Goal: Task Accomplishment & Management: Manage account settings

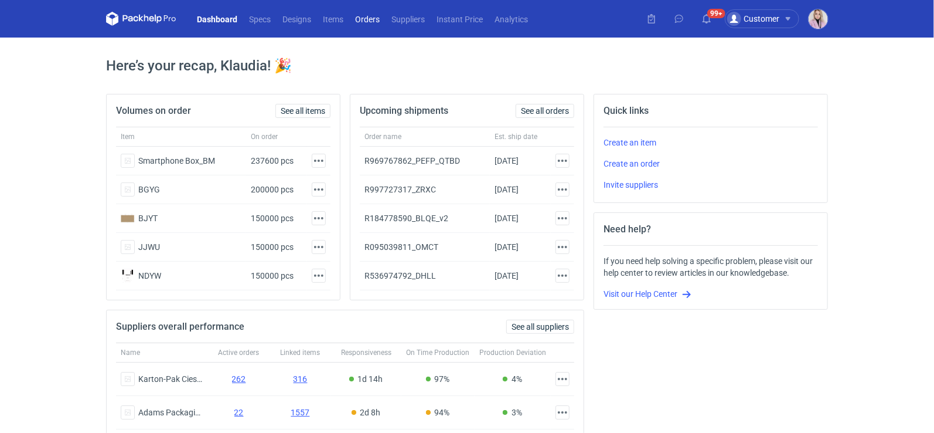
click at [366, 14] on link "Orders" at bounding box center [367, 19] width 36 height 14
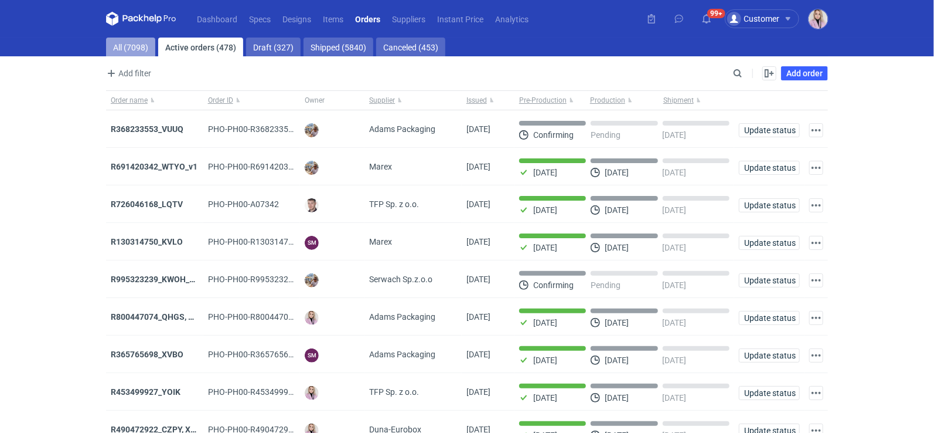
click at [133, 45] on link "All (7098)" at bounding box center [130, 47] width 49 height 19
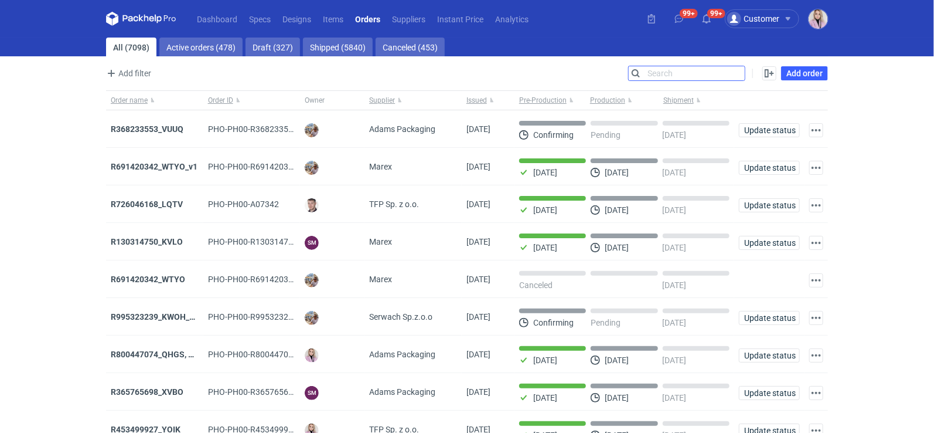
click at [739, 76] on input "Search" at bounding box center [687, 73] width 116 height 14
paste input "EJQP"
type input "EJQP"
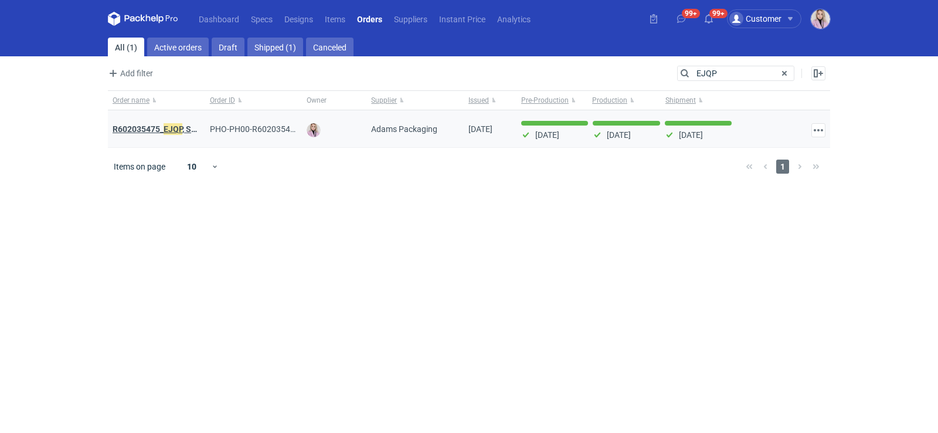
click at [172, 129] on em "EJQP" at bounding box center [173, 129] width 19 height 13
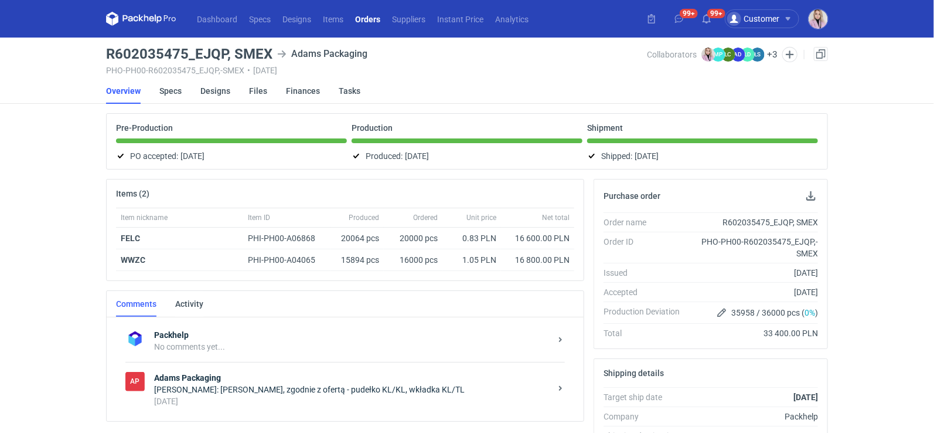
click at [283, 383] on div "Klaudia Wiśniewska: Martyna, zgodnie z ofertą - pudełko KL/KL, wkładka KL/TL" at bounding box center [352, 389] width 397 height 12
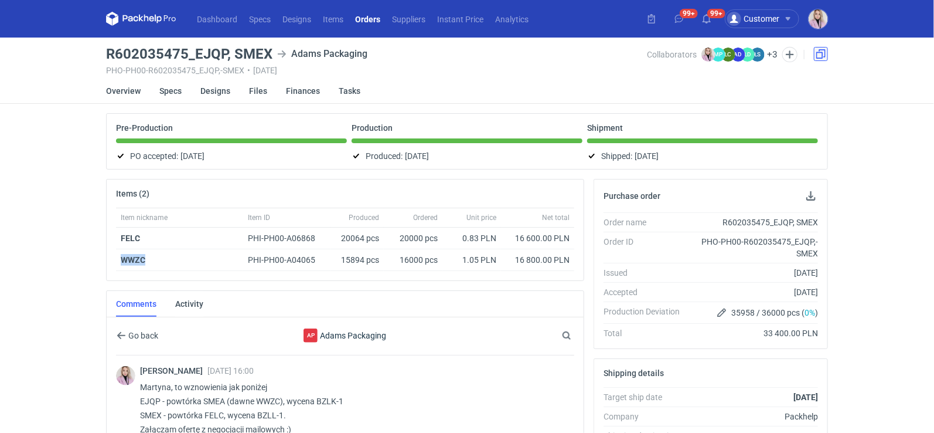
click at [825, 52] on link at bounding box center [821, 54] width 14 height 14
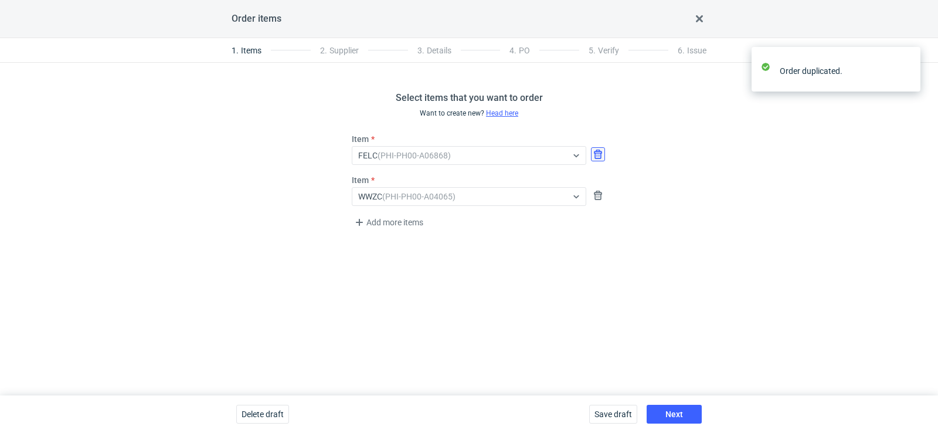
click at [599, 148] on button "button" at bounding box center [598, 154] width 14 height 14
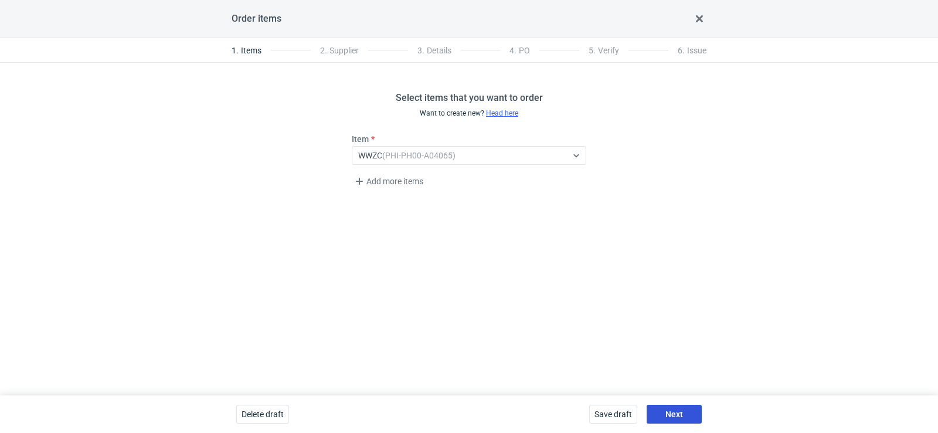
click at [682, 411] on span "Next" at bounding box center [674, 414] width 18 height 8
click at [682, 410] on span "Next" at bounding box center [674, 414] width 18 height 8
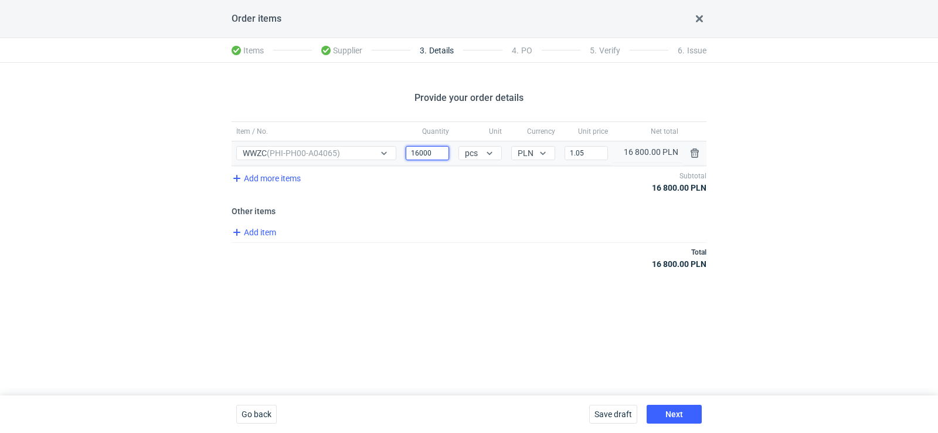
click at [419, 159] on input "16000" at bounding box center [427, 153] width 43 height 14
drag, startPoint x: 419, startPoint y: 156, endPoint x: 370, endPoint y: 154, distance: 48.1
click at [370, 155] on div "Item / No. WWZC (PHI-PH00-A04065) Quantity 16000 Unit pcs Currency PLN Price 1.…" at bounding box center [469, 153] width 475 height 24
type input "45000"
drag, startPoint x: 592, startPoint y: 147, endPoint x: 451, endPoint y: 147, distance: 141.3
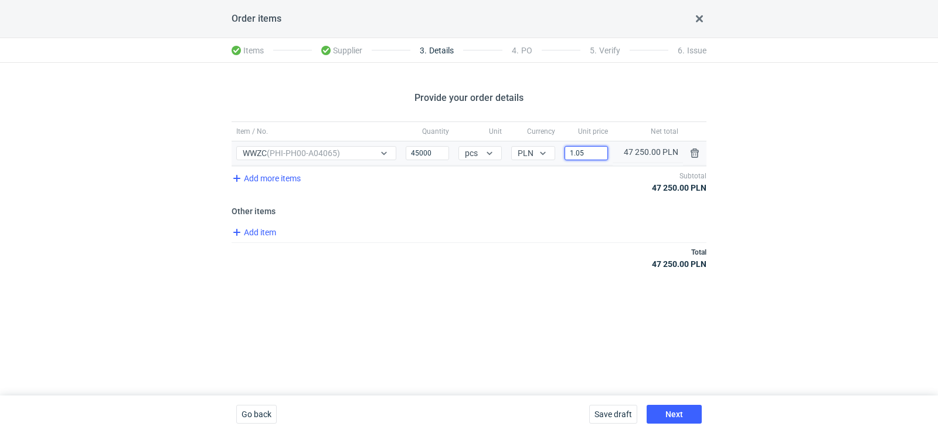
click at [451, 147] on div "Item / No. WWZC (PHI-PH00-A04065) Quantity 45000 Unit pcs Currency PLN Price 1.…" at bounding box center [469, 153] width 475 height 24
drag, startPoint x: 590, startPoint y: 157, endPoint x: 520, endPoint y: 153, distance: 69.9
click at [524, 153] on div "Item / No. WWZC (PHI-PH00-A04065) Quantity 45000 Unit pcs Currency PLN Price 1.…" at bounding box center [469, 153] width 475 height 24
type input "1"
type input "0.84"
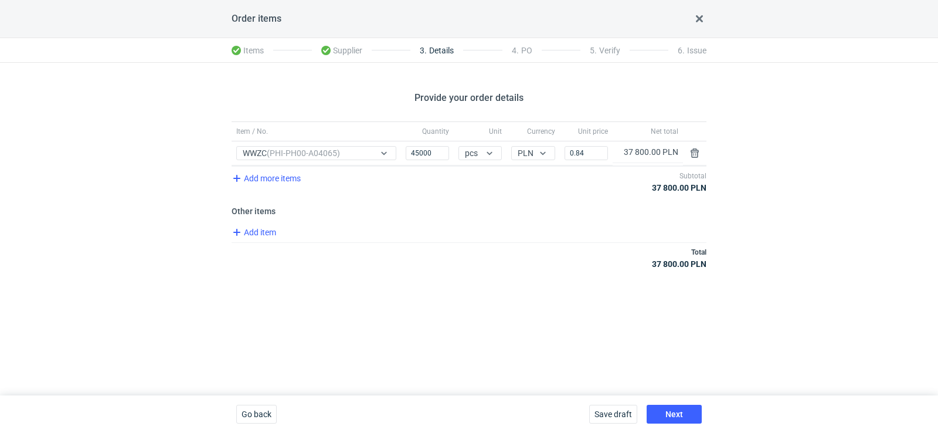
click at [549, 219] on div "Item / No. Quantity Unit Currency Unit price Net total Item / No. WWZC (PHI-PH0…" at bounding box center [469, 201] width 475 height 161
click at [684, 410] on button "Next" at bounding box center [674, 413] width 55 height 19
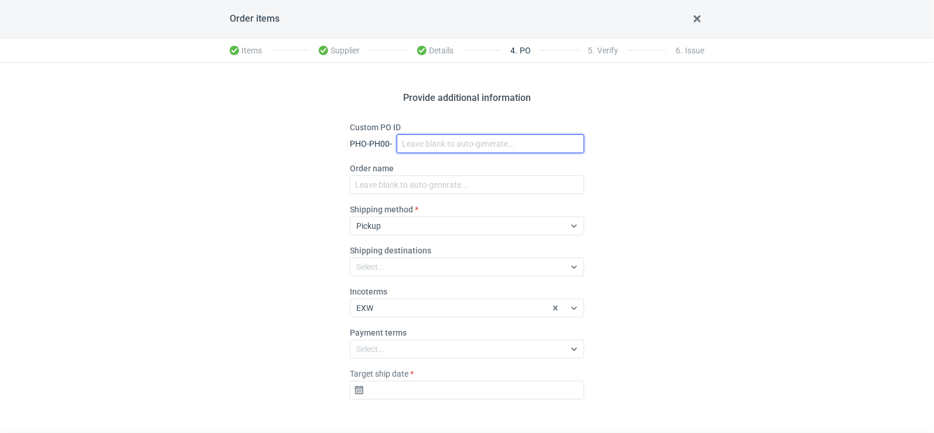
click at [417, 144] on input "Custom PO ID" at bounding box center [491, 143] width 188 height 19
paste input "R213120563_XEXN"
type input "R213120563_XEXN"
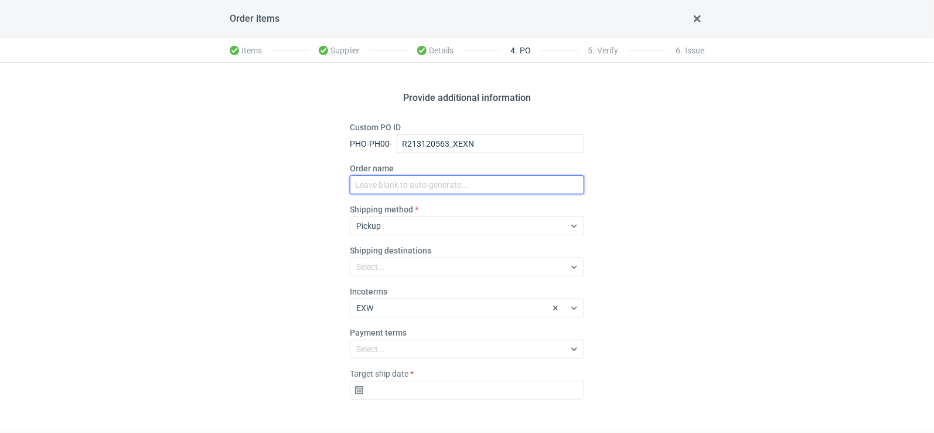
click at [372, 182] on input "Order name" at bounding box center [467, 184] width 234 height 19
paste input "R213120563_XEXN"
type input "R213120563_XEXN"
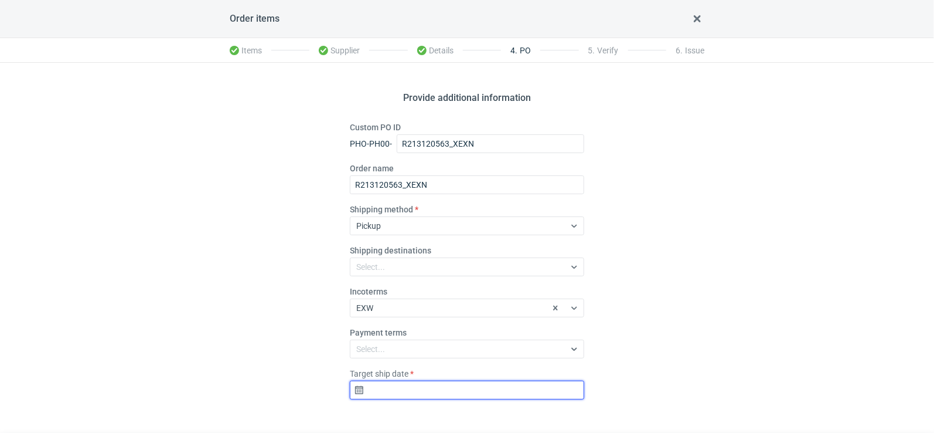
click at [396, 390] on input "Target ship date" at bounding box center [467, 389] width 234 height 19
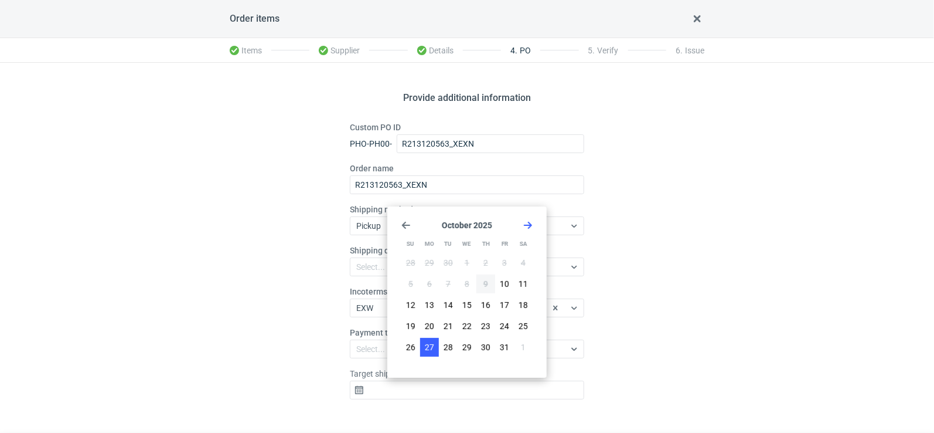
click at [436, 345] on button "27" at bounding box center [429, 347] width 19 height 19
type input "2025-10-27"
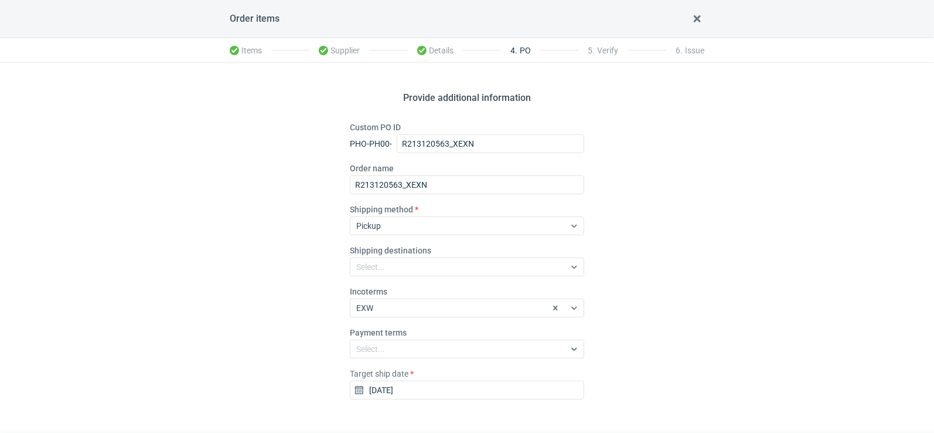
scroll to position [41, 0]
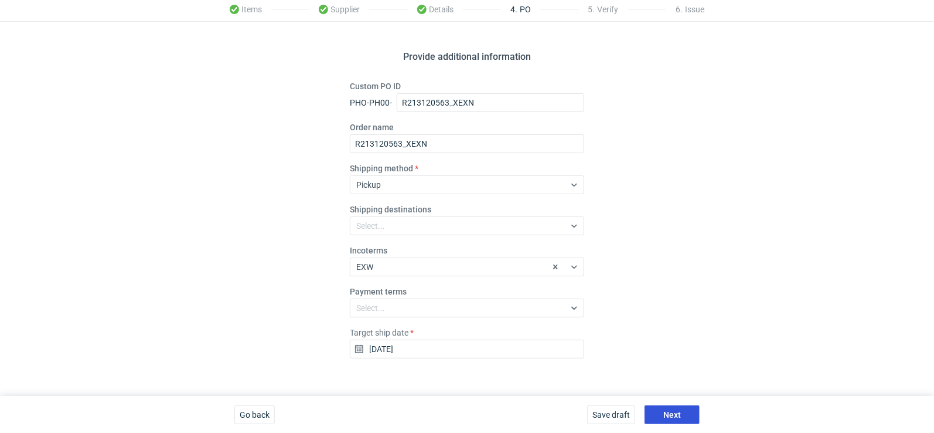
click at [667, 412] on span "Next" at bounding box center [673, 414] width 18 height 8
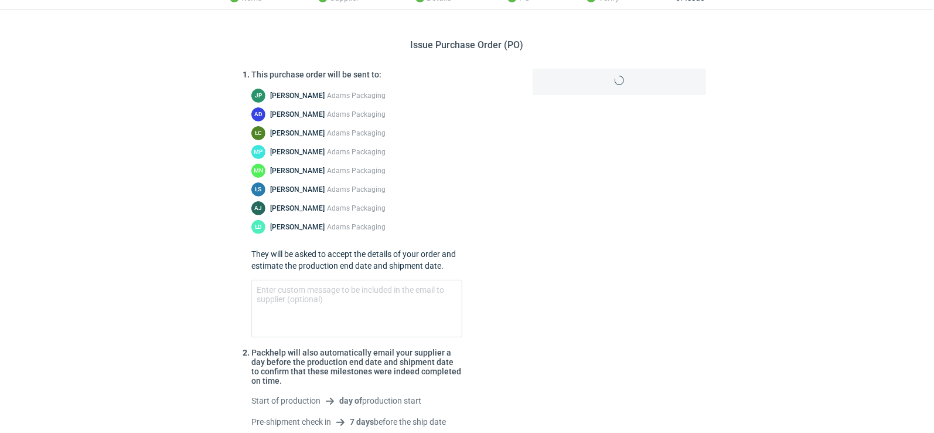
scroll to position [143, 0]
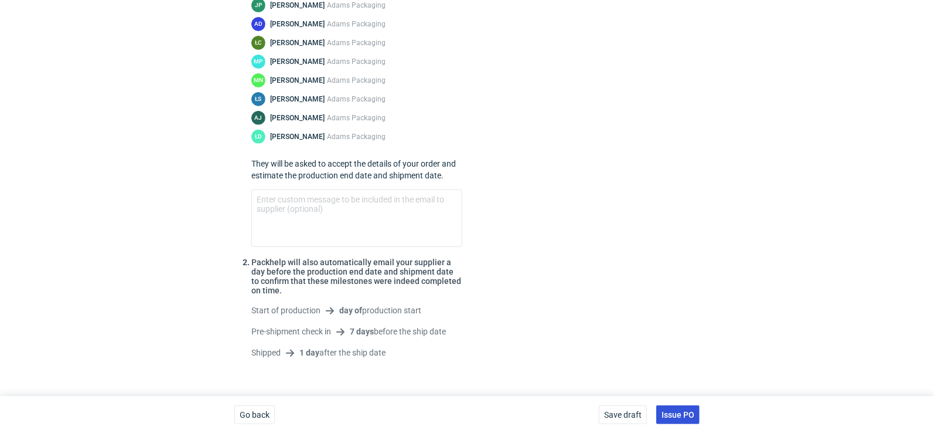
click at [683, 411] on span "Issue PO" at bounding box center [678, 414] width 33 height 8
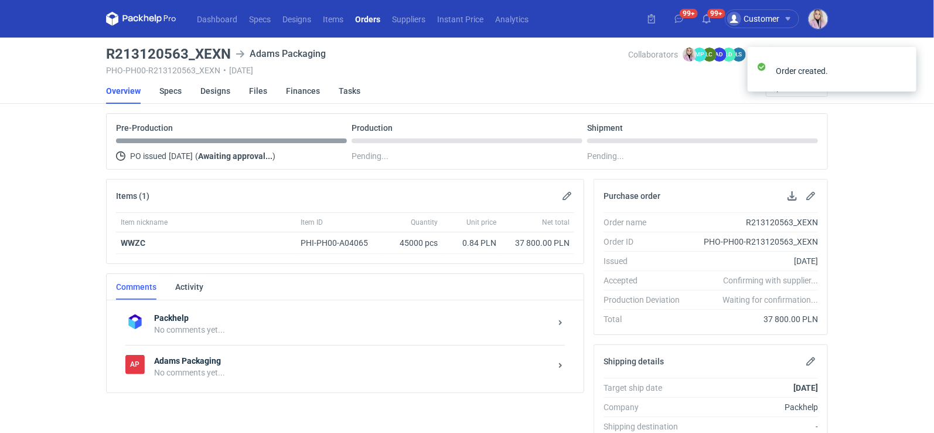
click at [274, 359] on strong "Adams Packaging" at bounding box center [352, 361] width 397 height 12
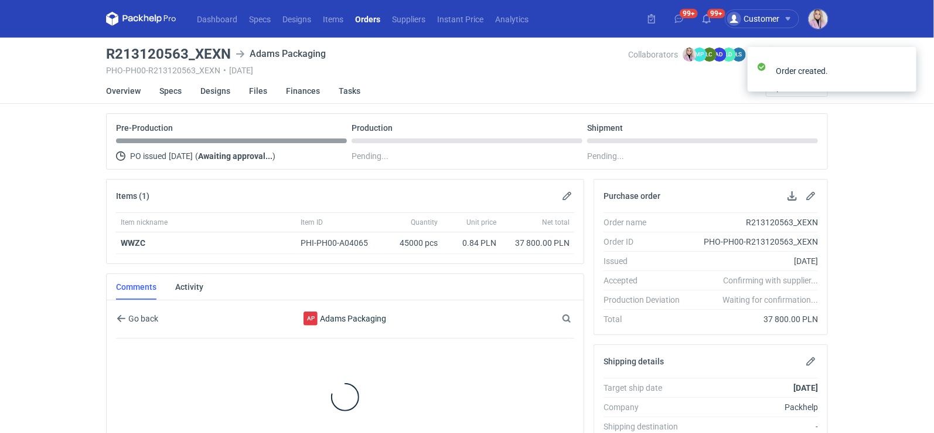
scroll to position [77, 0]
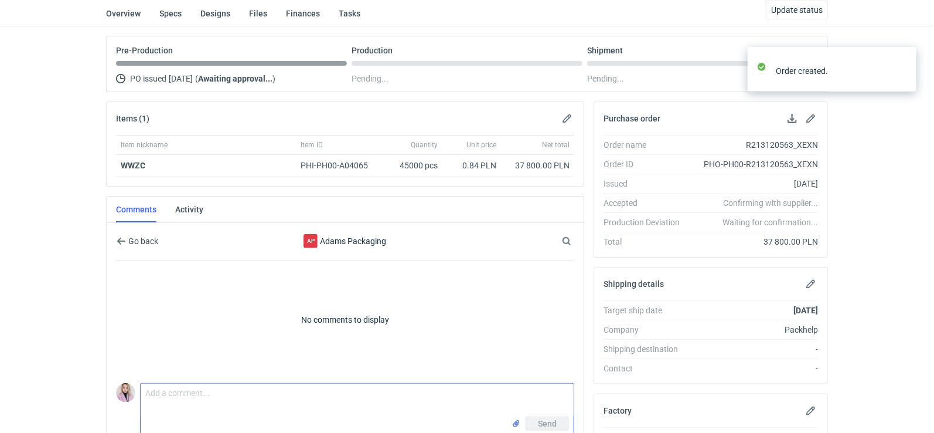
click at [200, 385] on textarea "Comment message" at bounding box center [357, 399] width 433 height 33
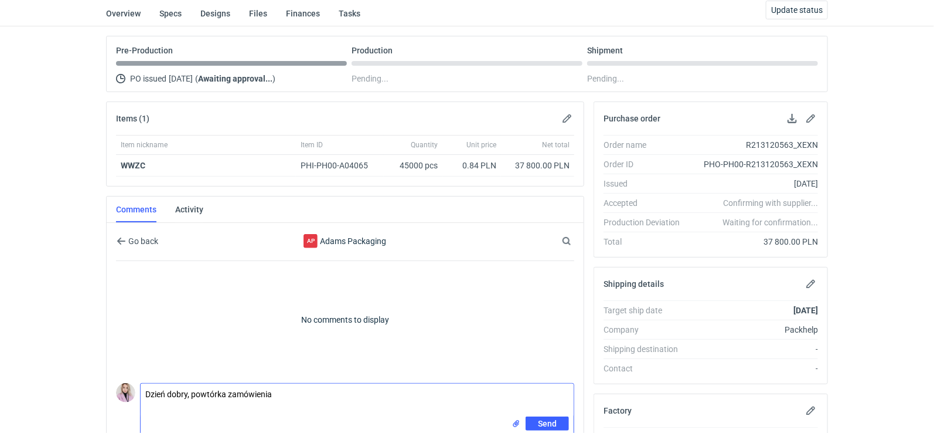
paste textarea "R602035475_EJQP"
paste textarea "CBQY - 1"
click at [346, 392] on textarea "Dzień dobry, powtórka zamówienia R602035475_EJQP, wycena CBQY - 1" at bounding box center [357, 399] width 433 height 33
click at [256, 406] on textarea "Dzień dobry, powtórka zamówienia R602035475_EJQP. Wycena CBQY - 1" at bounding box center [357, 399] width 433 height 33
type textarea "Dzień dobry, powtórka zamówienia R602035475_EJQP. Wycena CBQY - 1, ale załączam…"
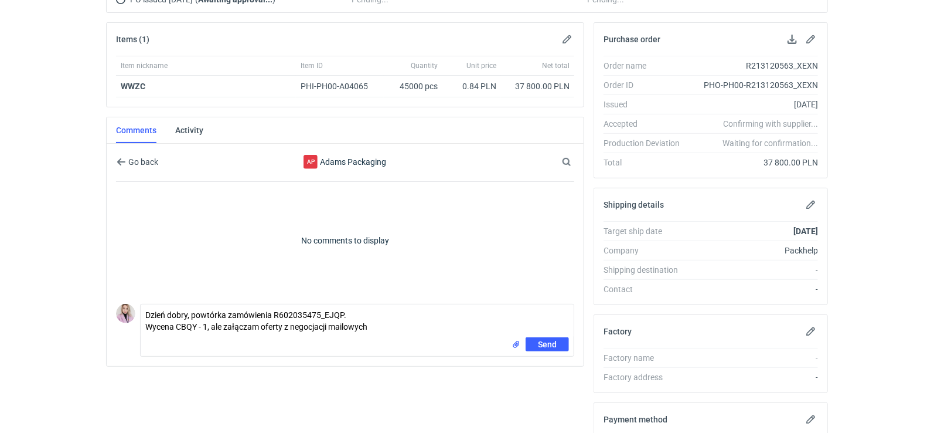
scroll to position [169, 0]
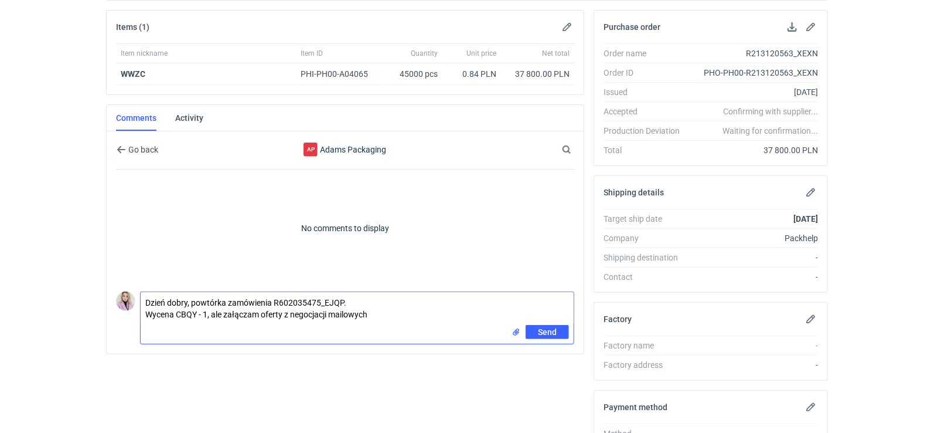
click at [514, 329] on input "file" at bounding box center [516, 332] width 9 height 12
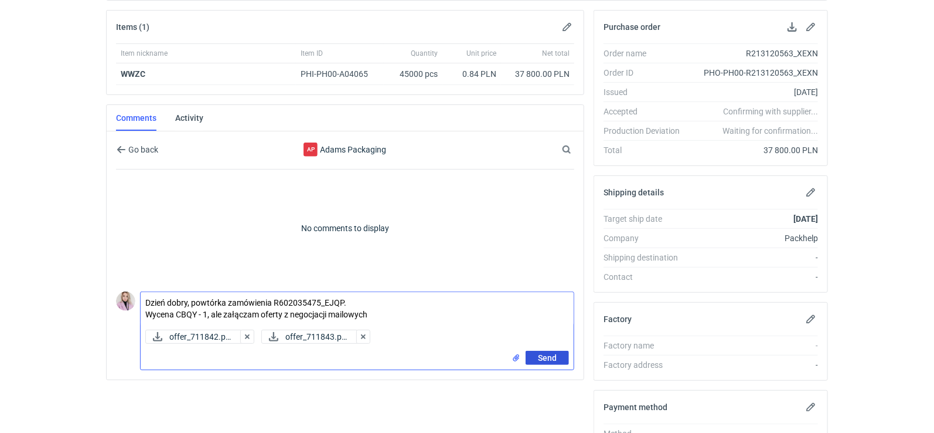
click at [548, 353] on span "Send" at bounding box center [547, 357] width 19 height 8
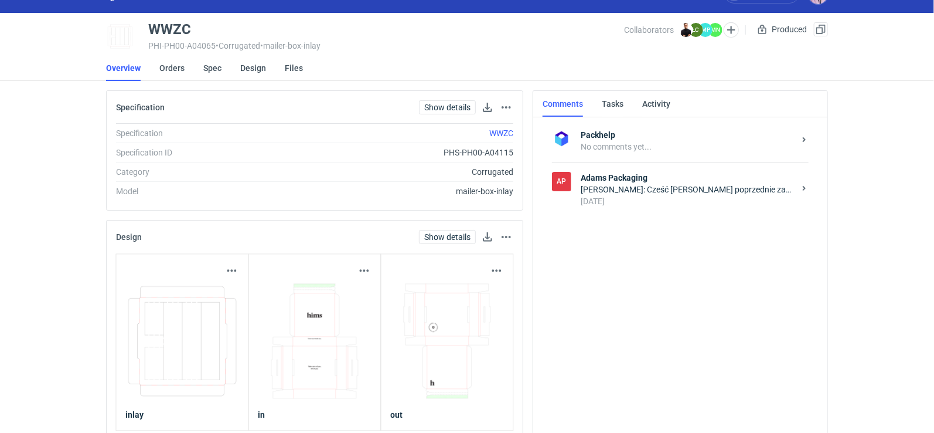
scroll to position [25, 0]
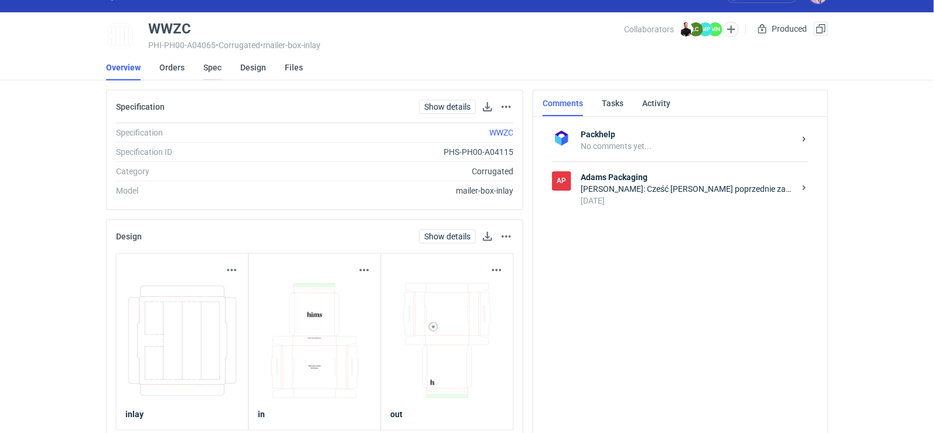
click at [211, 65] on link "Spec" at bounding box center [212, 68] width 18 height 26
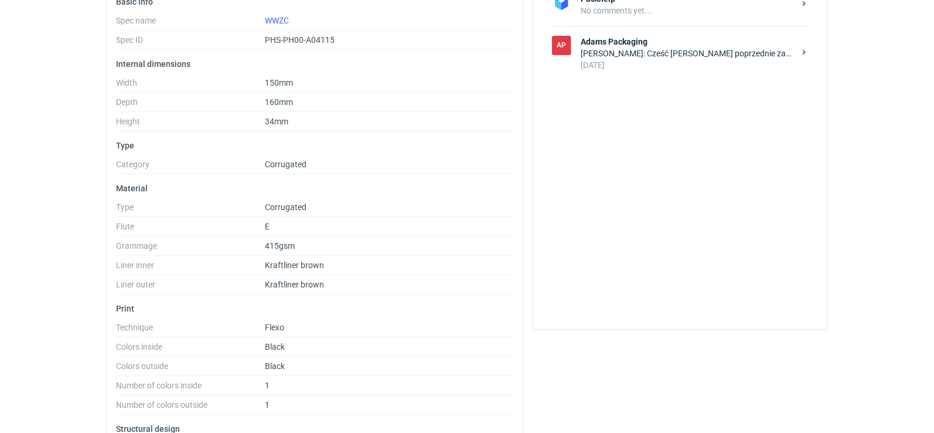
scroll to position [182, 0]
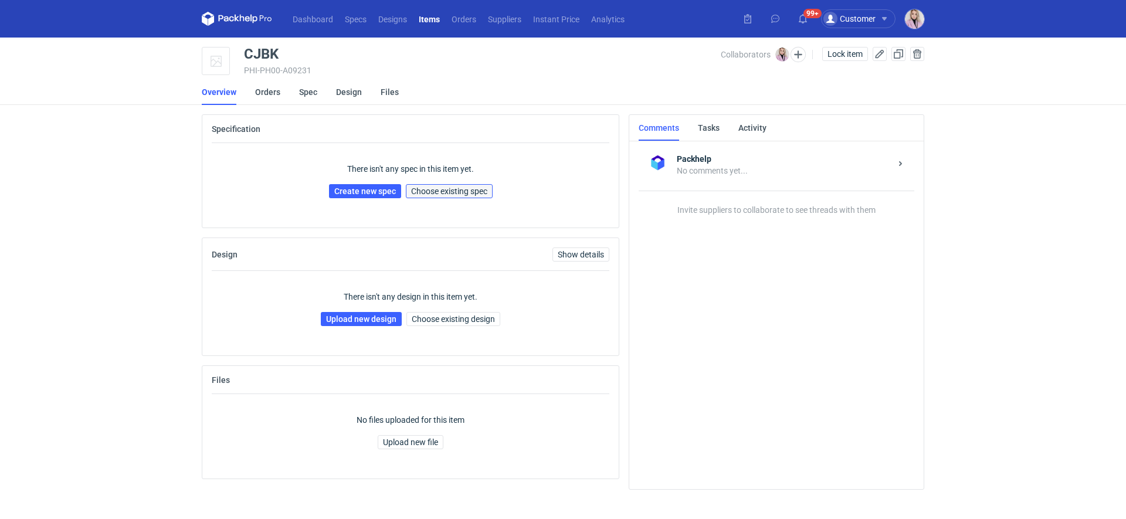
click at [427, 196] on button "Choose existing spec" at bounding box center [449, 191] width 87 height 14
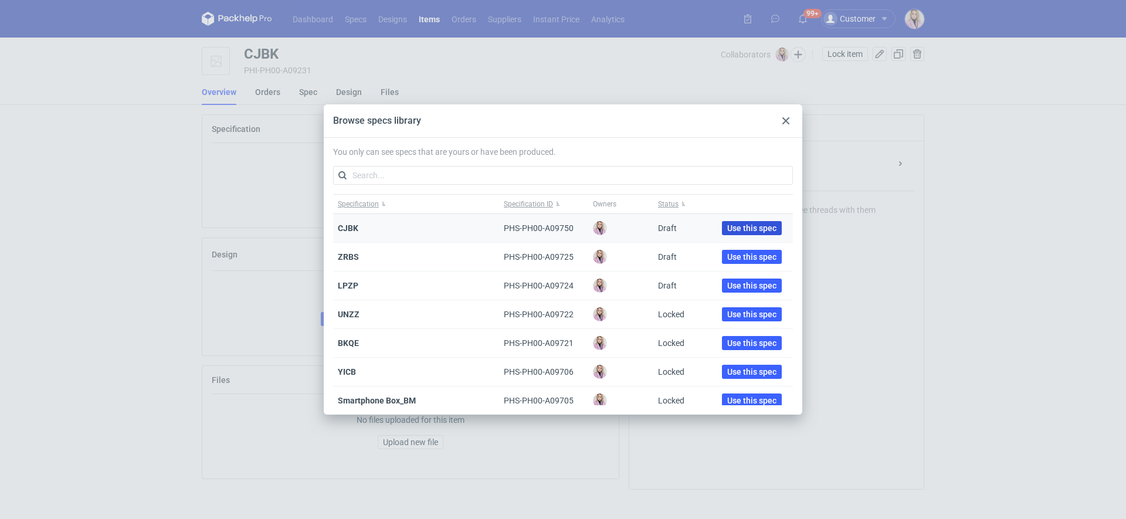
click at [753, 227] on span "Use this spec" at bounding box center [751, 228] width 49 height 8
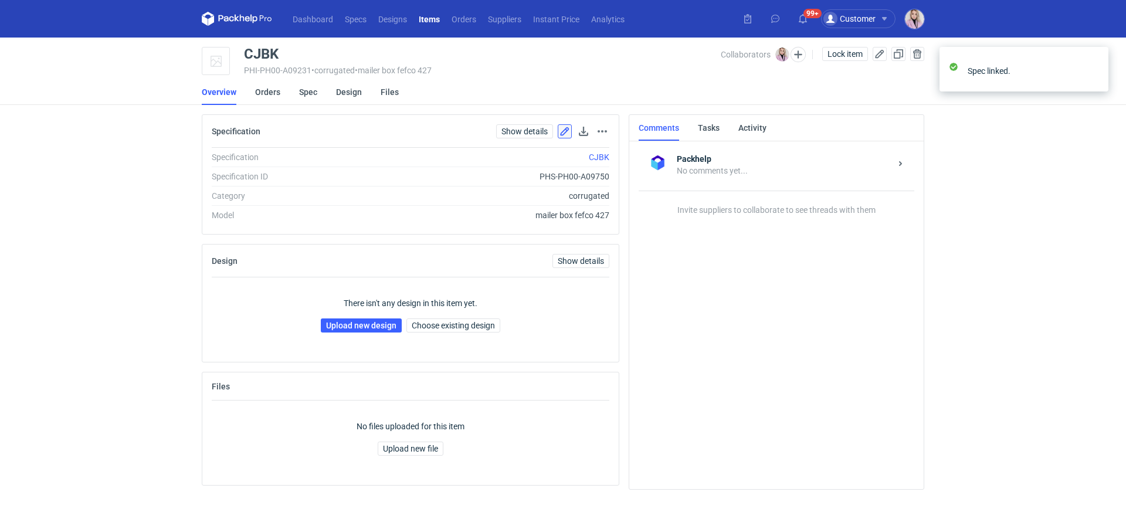
click at [563, 132] on button "button" at bounding box center [565, 131] width 14 height 14
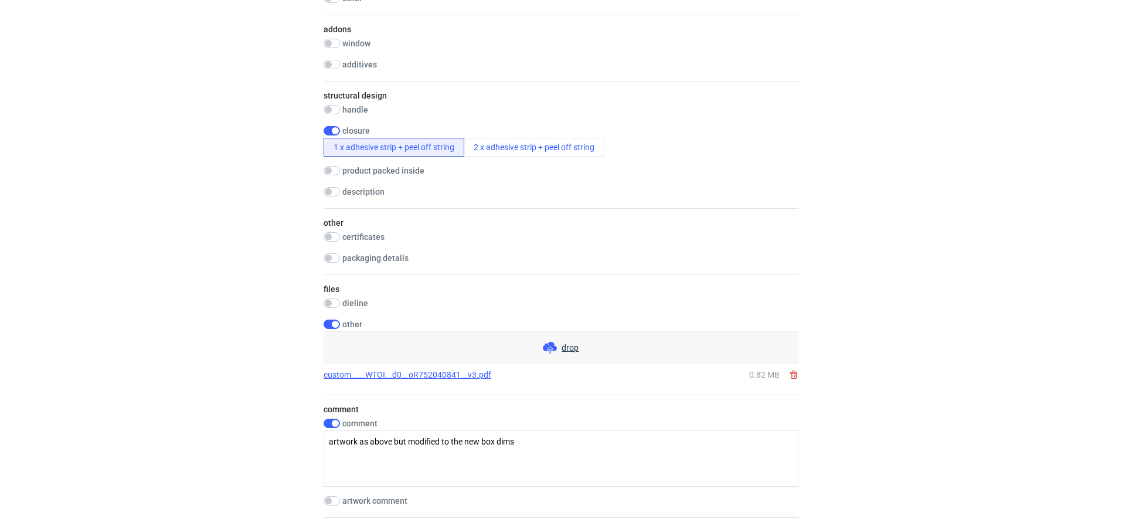
scroll to position [1223, 0]
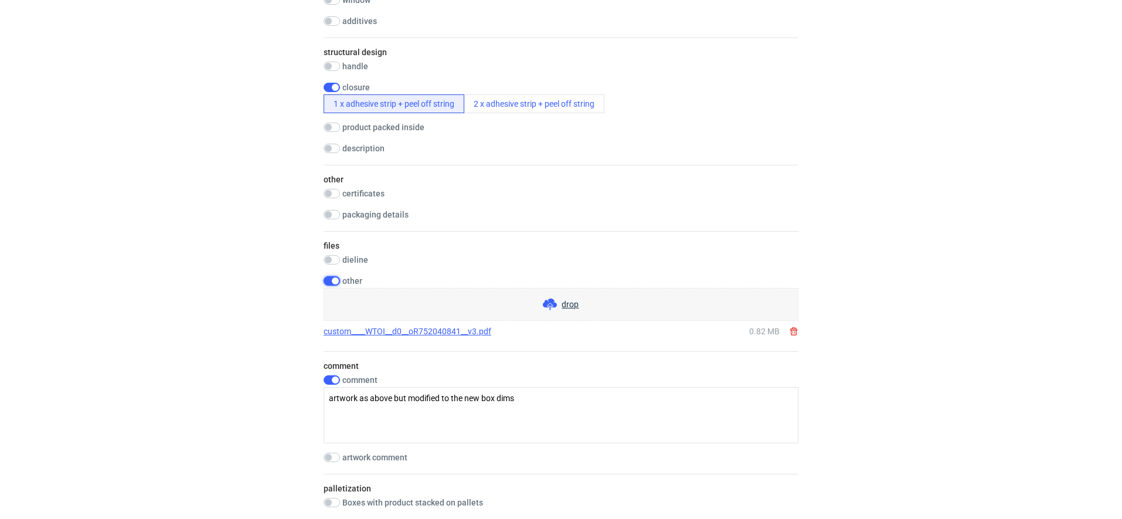
click at [337, 282] on input "checkbox" at bounding box center [332, 280] width 16 height 9
checkbox input "false"
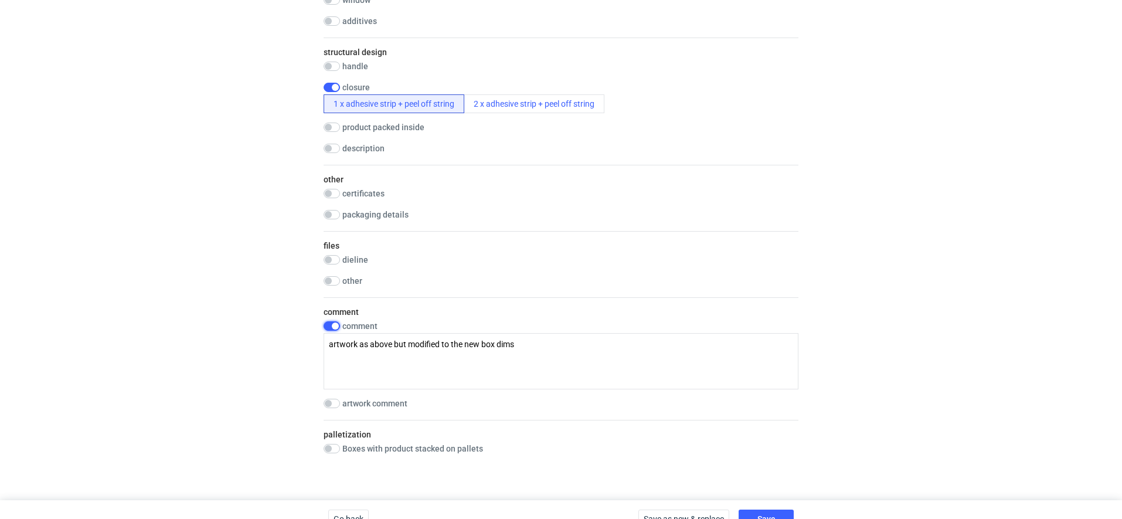
click at [334, 323] on input "checkbox" at bounding box center [332, 325] width 16 height 9
checkbox input "false"
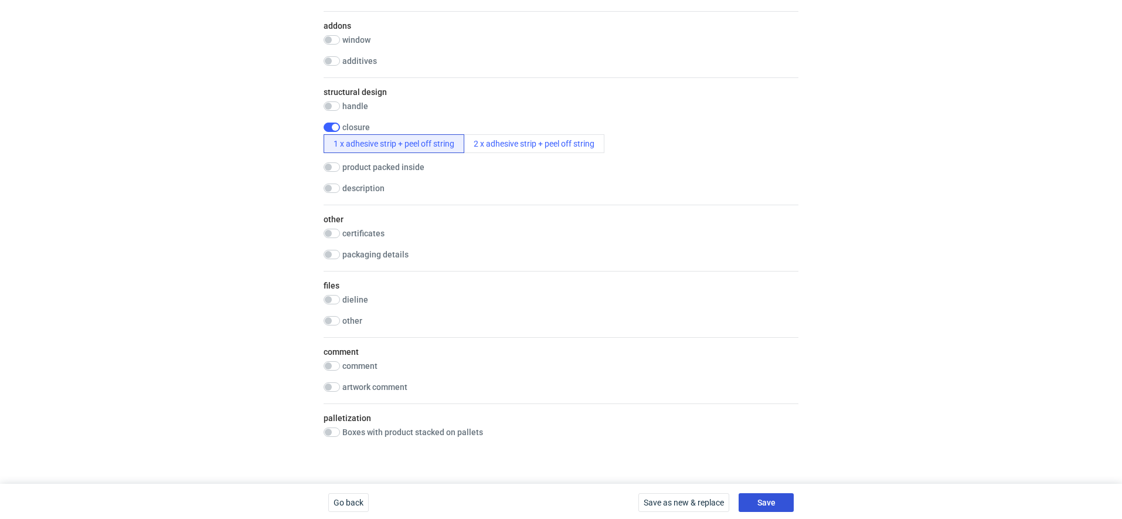
click at [776, 506] on button "Save" at bounding box center [766, 502] width 55 height 19
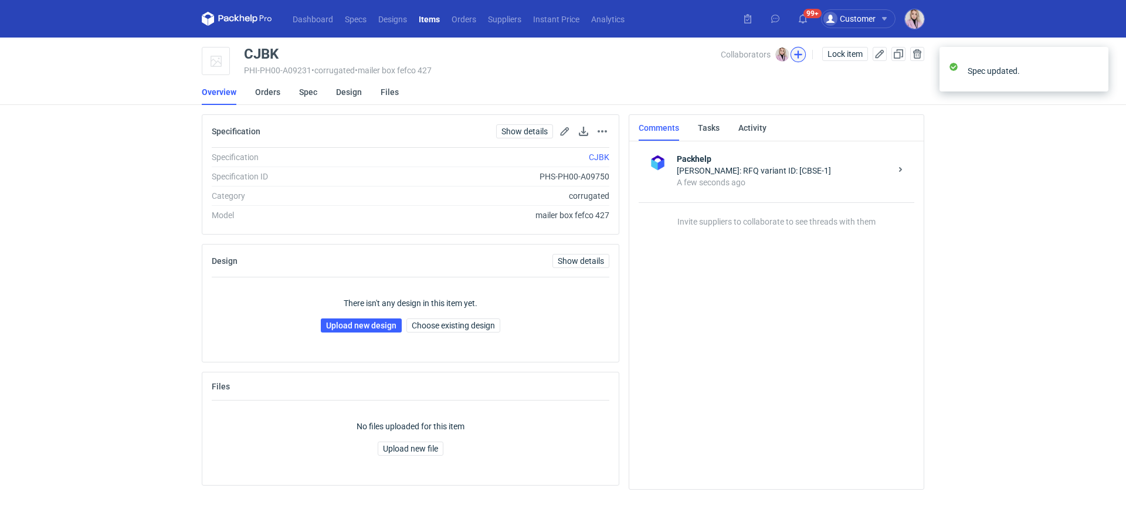
click at [794, 52] on button "button" at bounding box center [797, 54] width 15 height 15
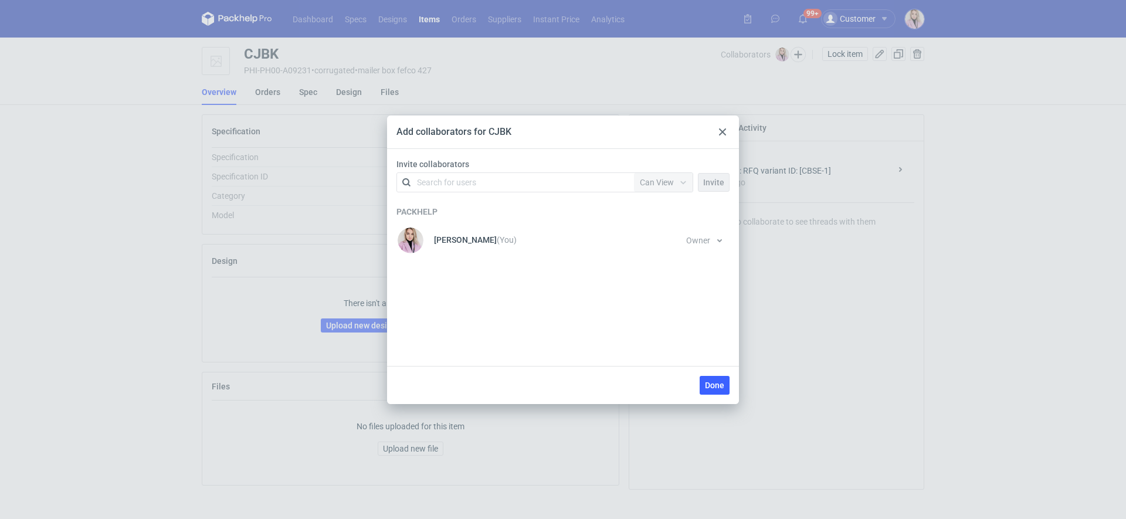
click at [475, 183] on div "Search for users" at bounding box center [446, 182] width 59 height 12
type input "adams"
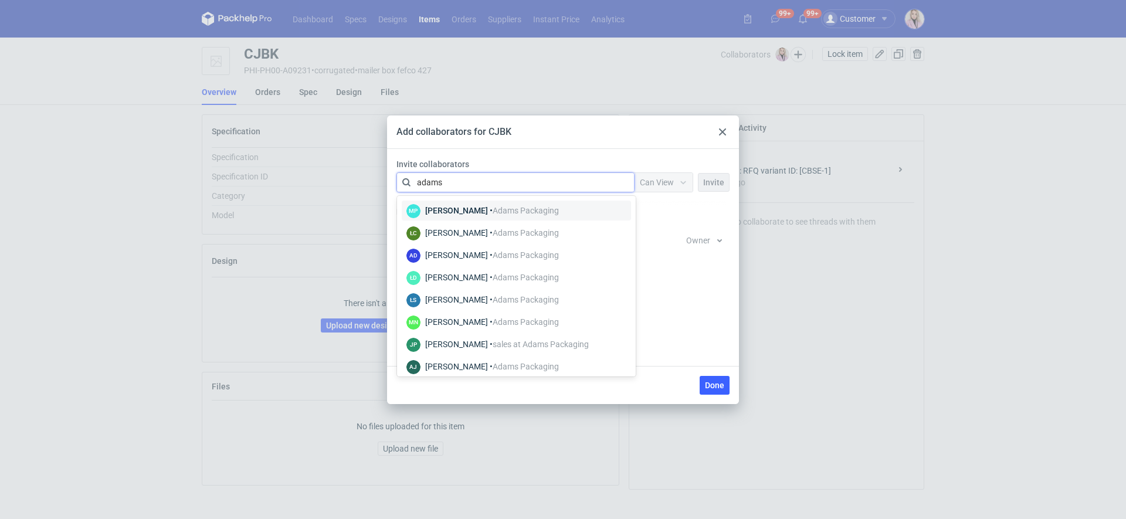
click at [430, 209] on div "Martyna Paroń • Adams Packaging" at bounding box center [492, 211] width 134 height 12
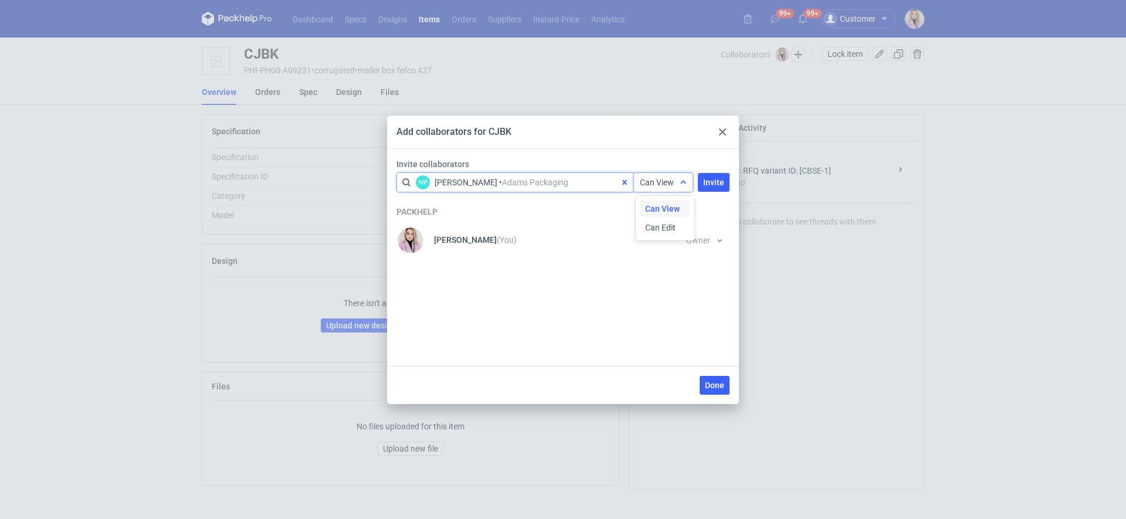
click at [645, 184] on span "Can View" at bounding box center [657, 182] width 34 height 9
click at [647, 224] on span "Can Edit" at bounding box center [660, 228] width 30 height 12
click at [701, 186] on button "Invite" at bounding box center [714, 182] width 32 height 19
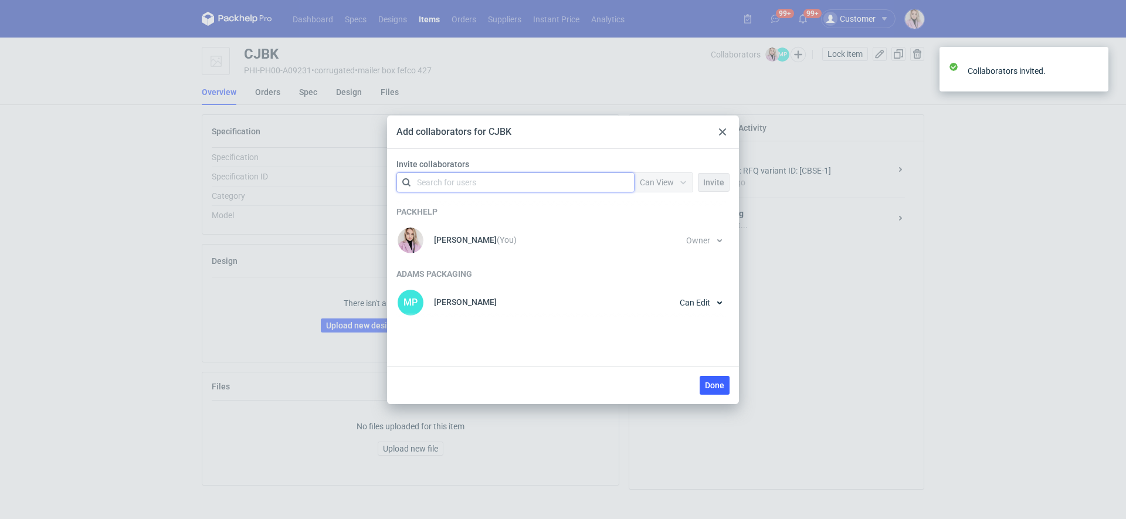
click at [532, 177] on div "Search for users" at bounding box center [513, 182] width 204 height 16
type input "adams"
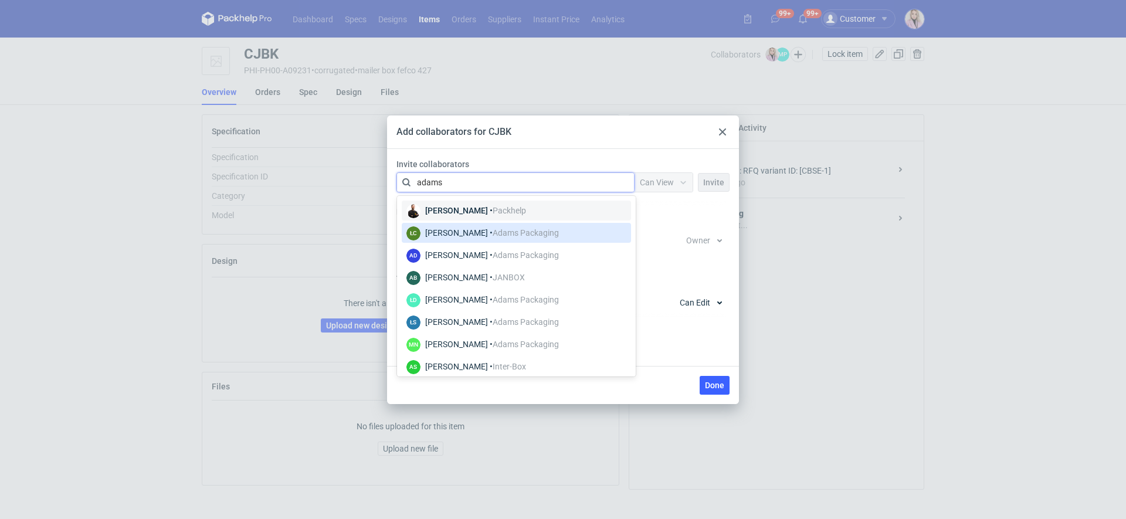
click at [509, 234] on span "Adams Packaging" at bounding box center [525, 232] width 66 height 9
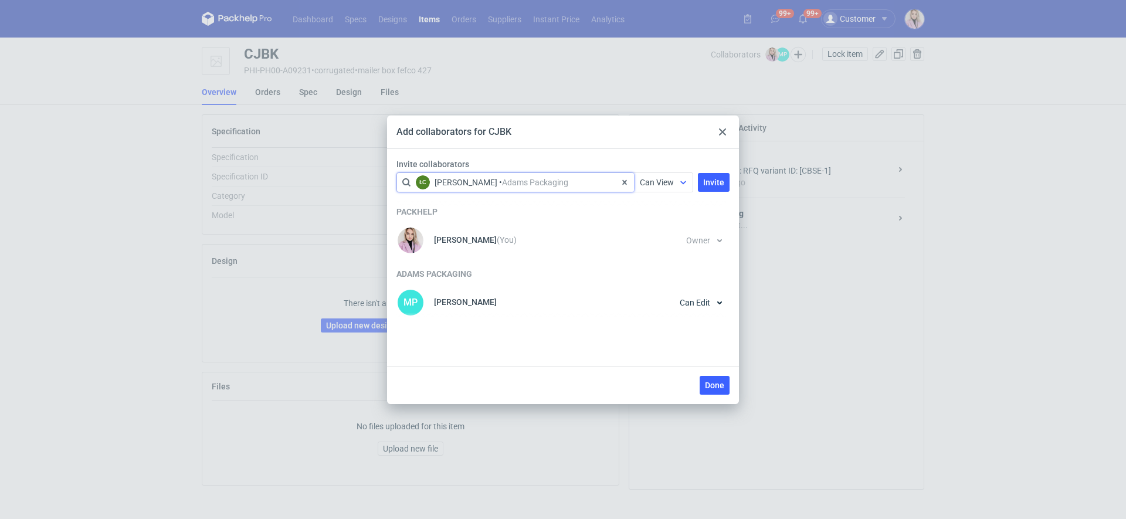
click at [669, 186] on span "Can View" at bounding box center [657, 182] width 34 height 9
click at [670, 229] on span "Can Edit" at bounding box center [660, 228] width 30 height 12
click at [723, 182] on span "Invite" at bounding box center [713, 182] width 21 height 8
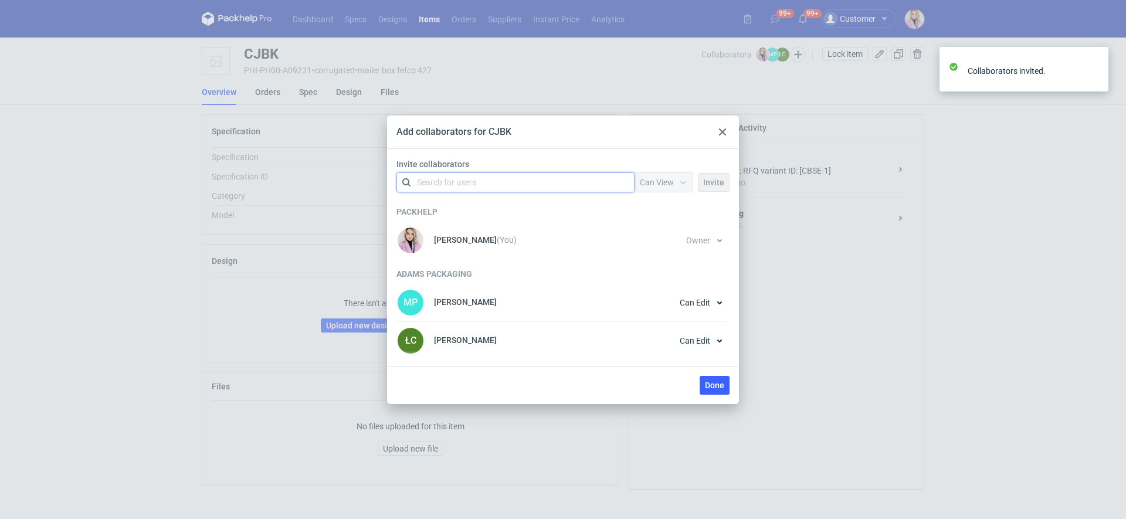
click at [572, 181] on div "Search for users" at bounding box center [513, 182] width 204 height 16
type input "adams"
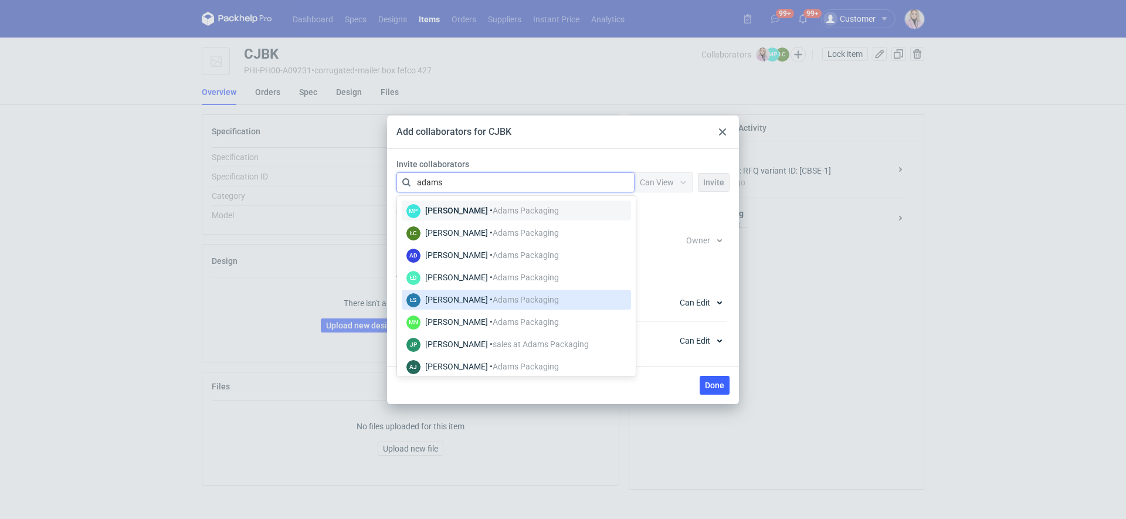
scroll to position [5, 0]
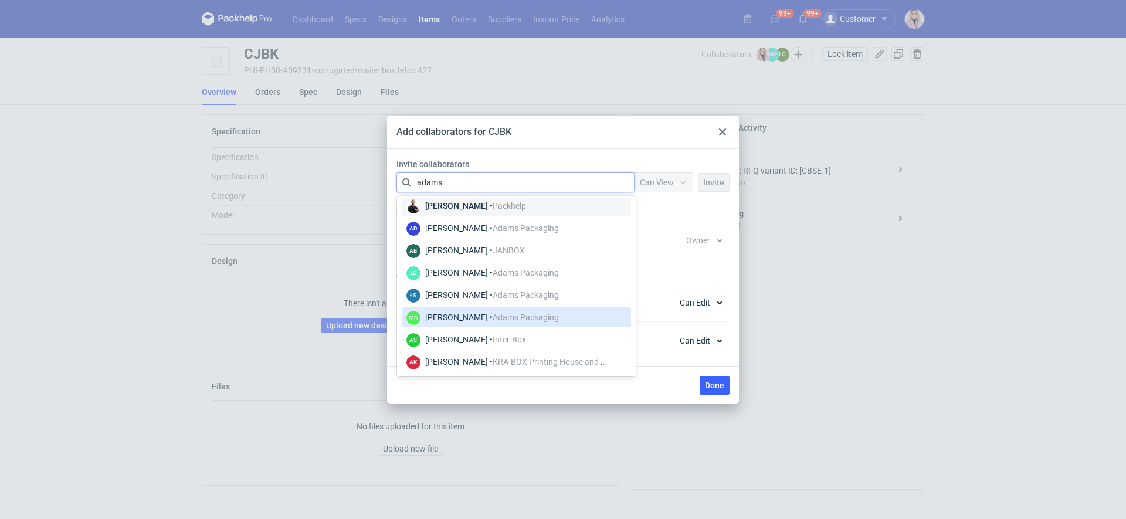
click at [490, 319] on div "Małgorzata Nowotna • Adams Packaging" at bounding box center [492, 317] width 134 height 12
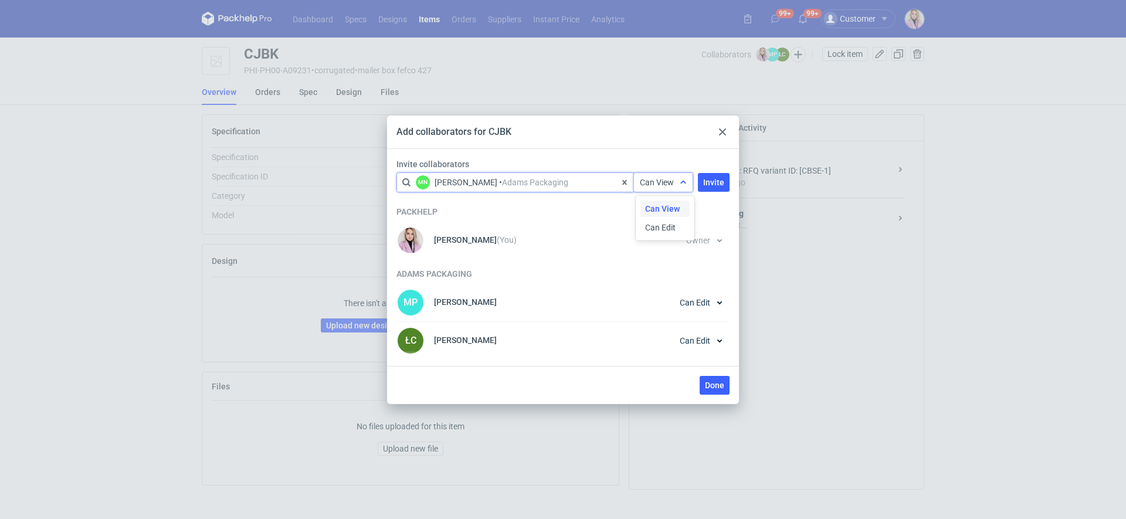
click at [669, 175] on div "Can View" at bounding box center [663, 182] width 59 height 19
click at [663, 227] on span "Can Edit" at bounding box center [660, 228] width 30 height 12
click at [701, 192] on div "Invite collaborators option <div title="Małgorzata Nowotna • Adams Packaging (m…" at bounding box center [563, 177] width 342 height 39
click at [706, 186] on span "Invite" at bounding box center [713, 182] width 21 height 8
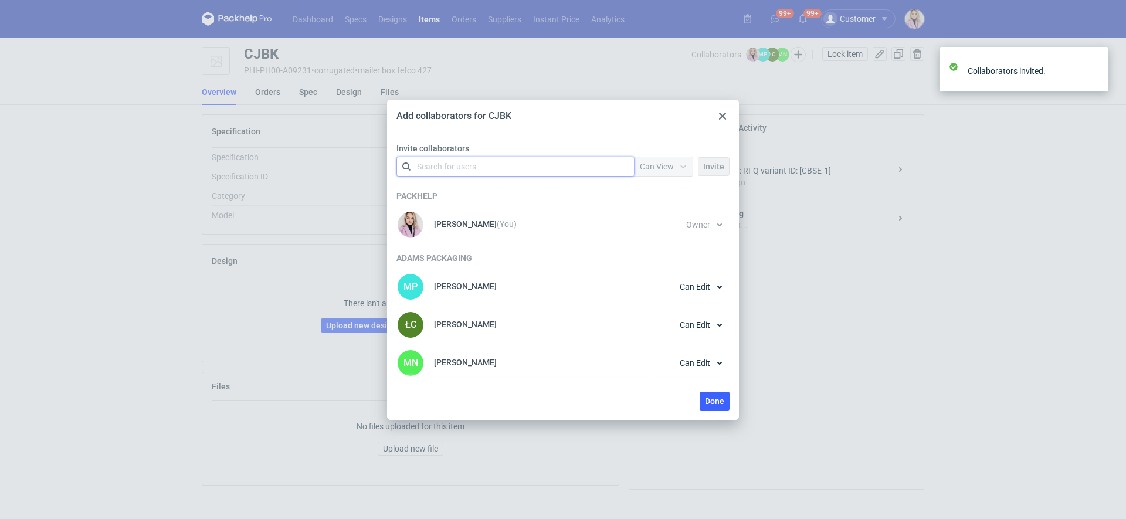
click at [736, 407] on div "Done" at bounding box center [563, 401] width 352 height 38
click at [718, 403] on span "Done" at bounding box center [714, 401] width 19 height 8
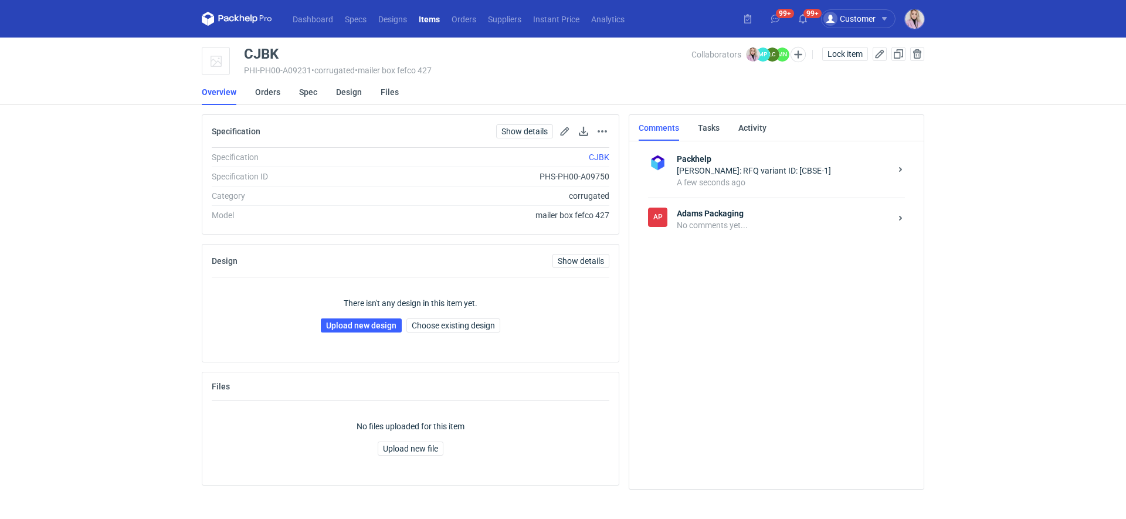
click at [721, 221] on div "No comments yet..." at bounding box center [784, 225] width 214 height 12
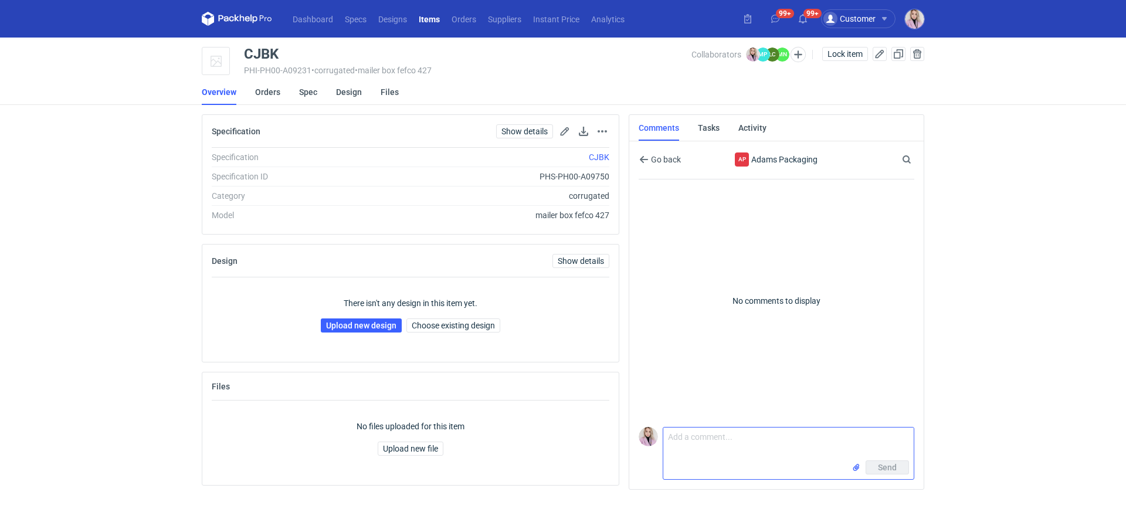
click at [700, 459] on textarea "Comment message" at bounding box center [788, 443] width 250 height 33
paste textarea "CBSE-1"
type textarea "Pani Małgosiu, wycena CBSE-1, poproszę siatkę"
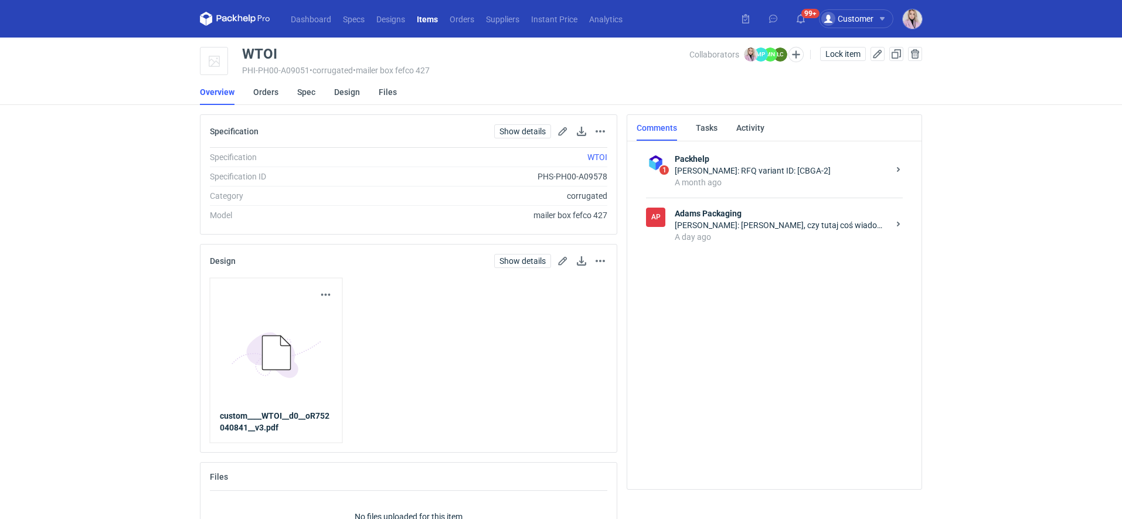
click at [753, 239] on div "A day ago" at bounding box center [782, 237] width 214 height 12
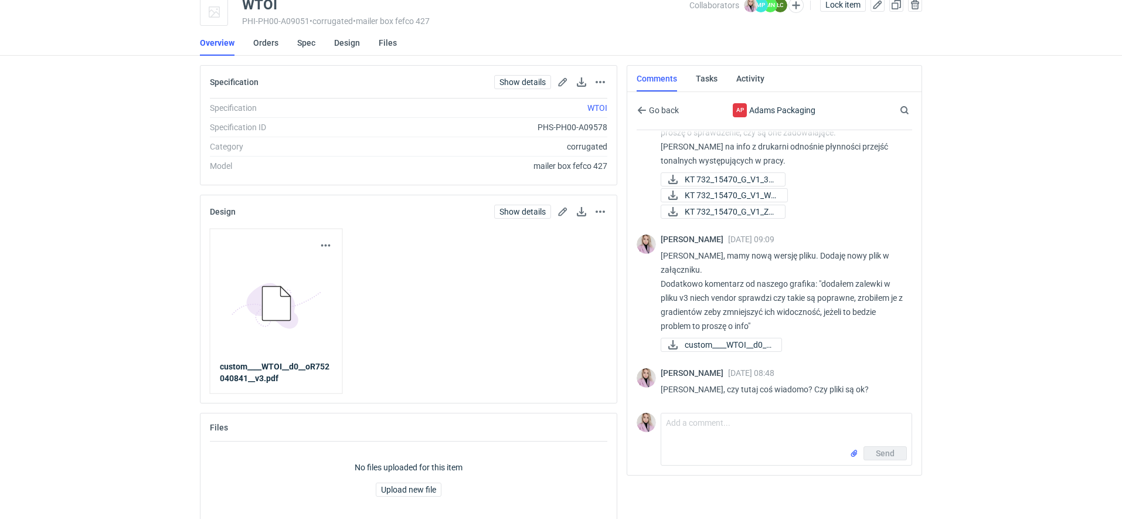
scroll to position [55, 0]
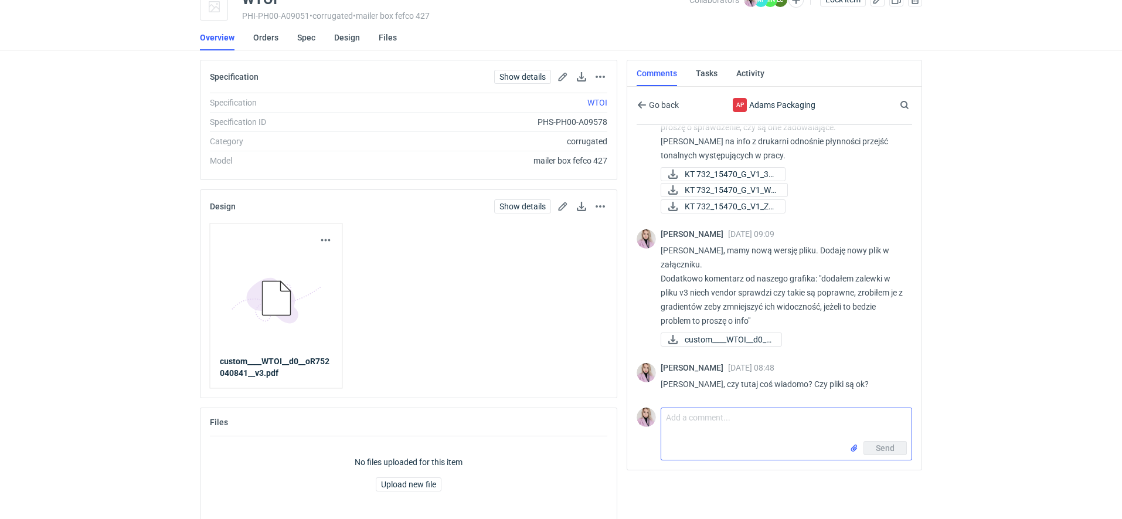
click at [705, 412] on textarea "Comment message" at bounding box center [786, 424] width 250 height 33
type textarea "Pani Małgosiu, tutaj ponawiam pytanie o plik, czy jest ok?"
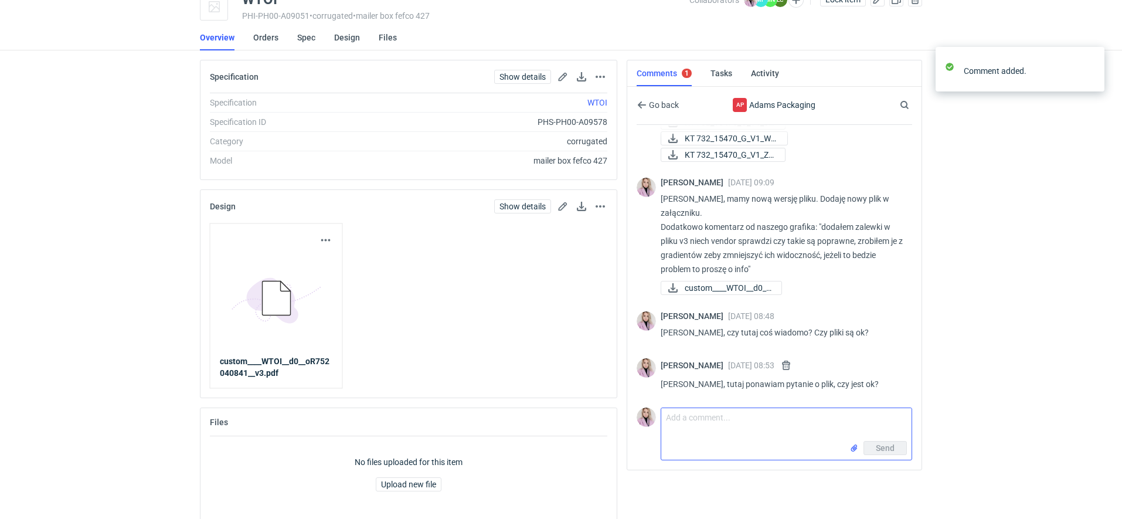
scroll to position [1024, 0]
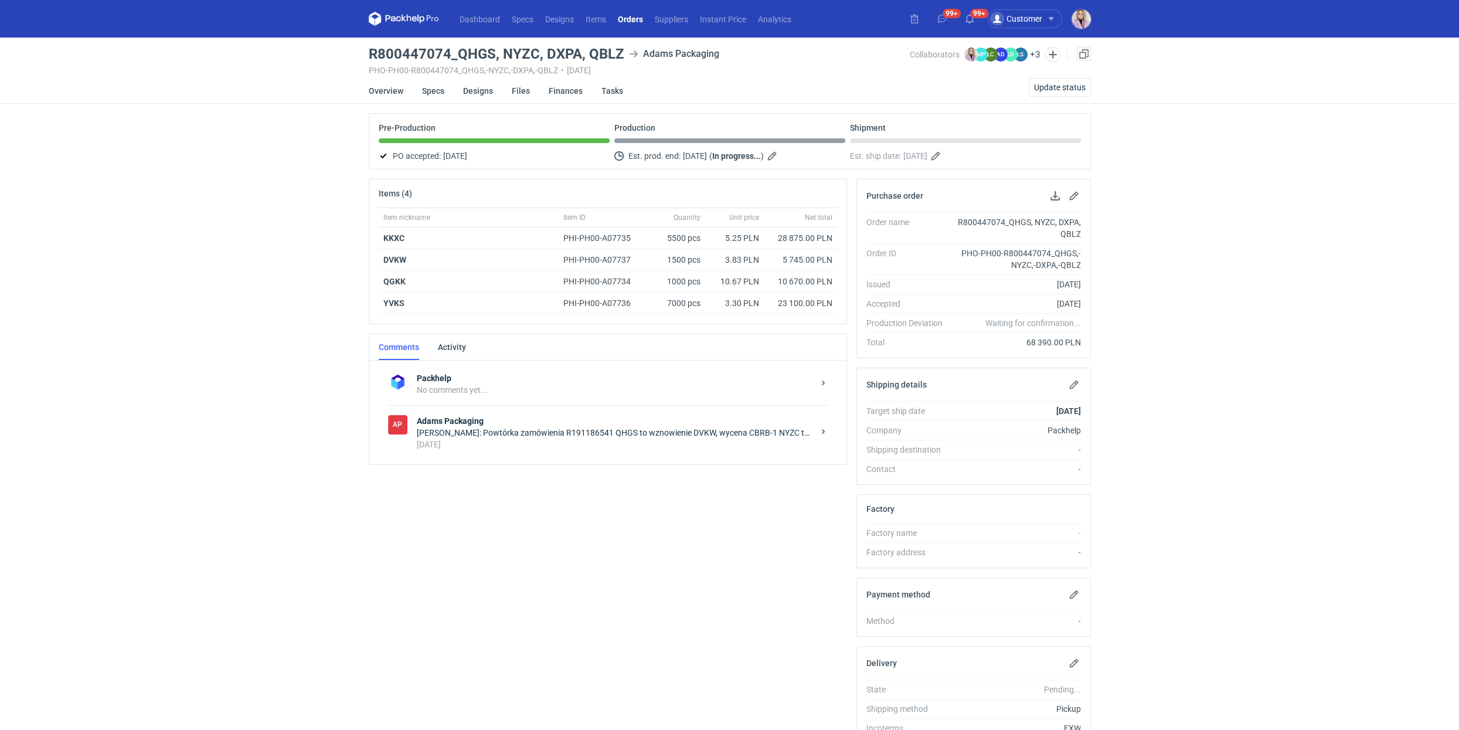
click at [250, 327] on div "Dashboard Specs Designs Items Orders Suppliers Instant Price Analytics 99+ 99+ …" at bounding box center [729, 365] width 1459 height 730
click at [397, 15] on icon at bounding box center [404, 19] width 70 height 14
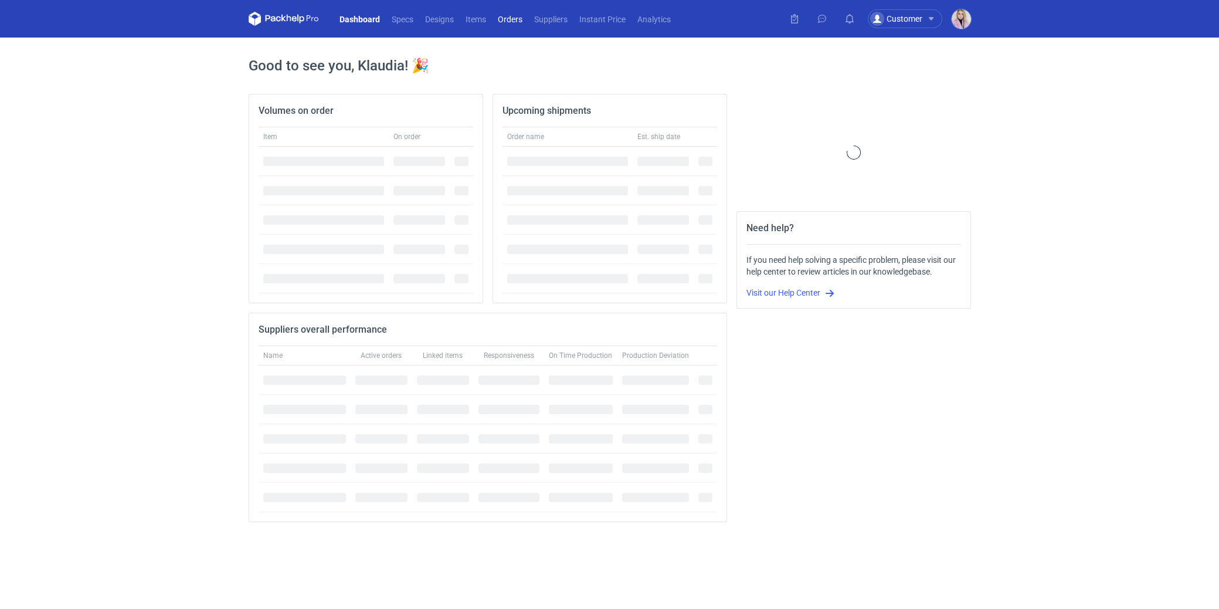
click at [510, 26] on nav "Dashboard Specs Designs Items Orders Suppliers Instant Price Analytics" at bounding box center [463, 19] width 428 height 38
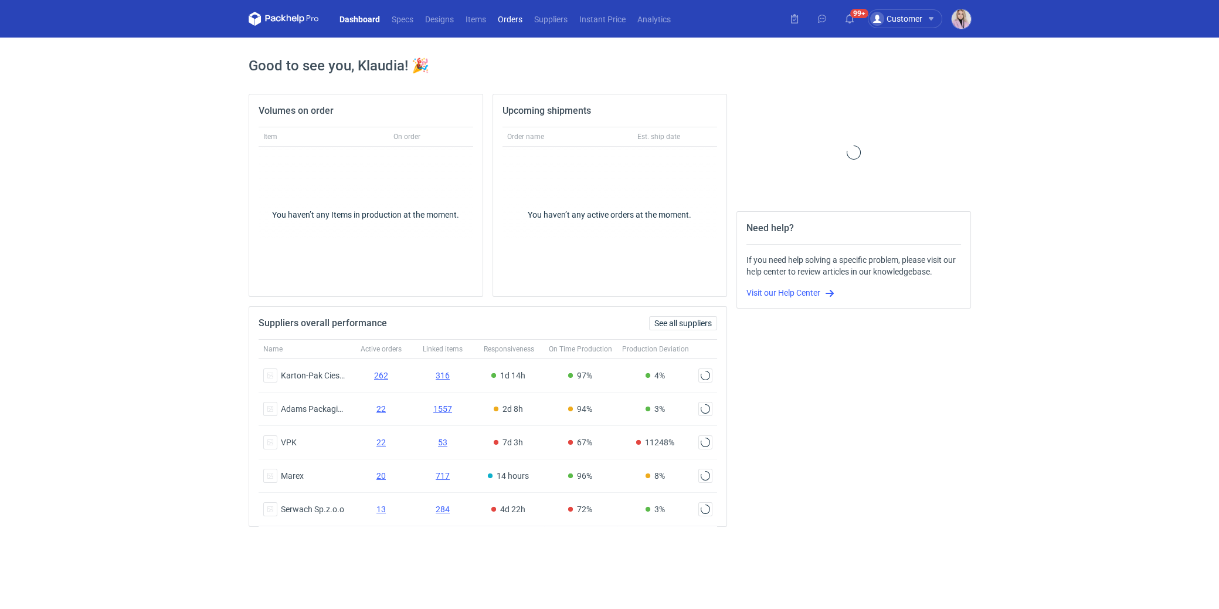
click at [511, 21] on link "Orders" at bounding box center [510, 19] width 36 height 14
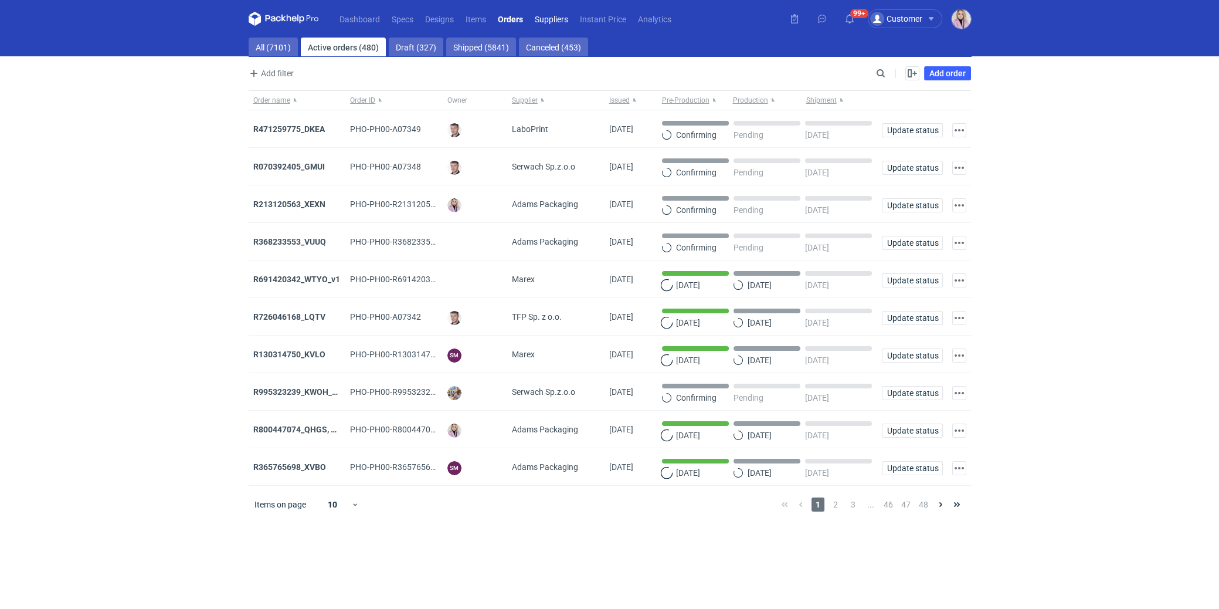
click at [555, 18] on link "Suppliers" at bounding box center [551, 19] width 45 height 14
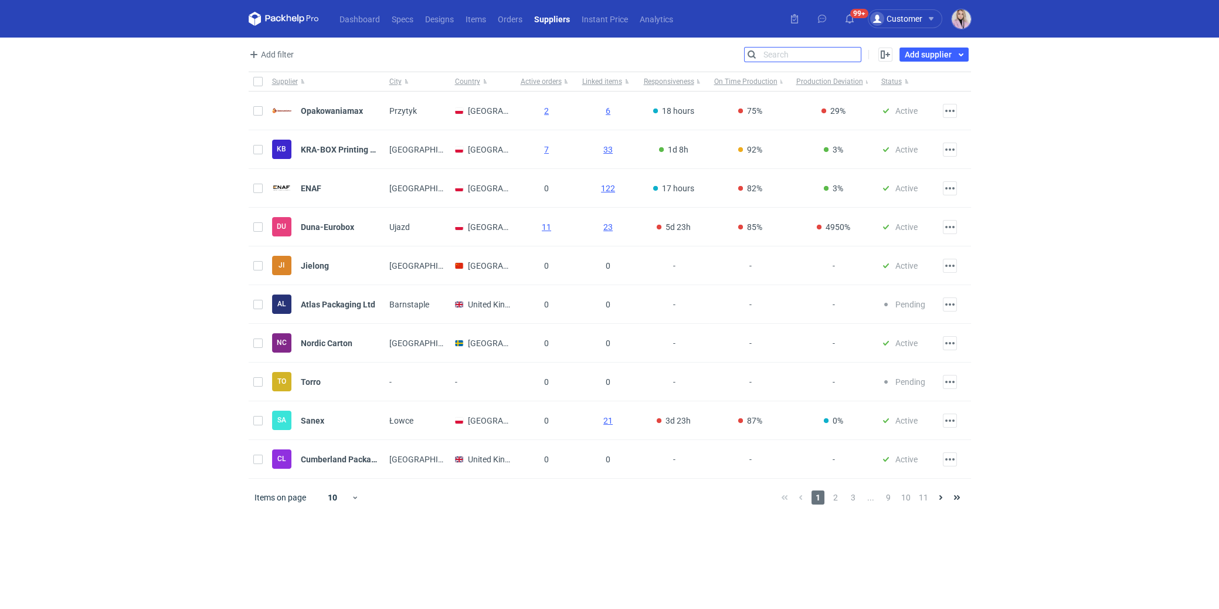
click at [852, 56] on input "Search" at bounding box center [803, 54] width 116 height 14
type input "adams"
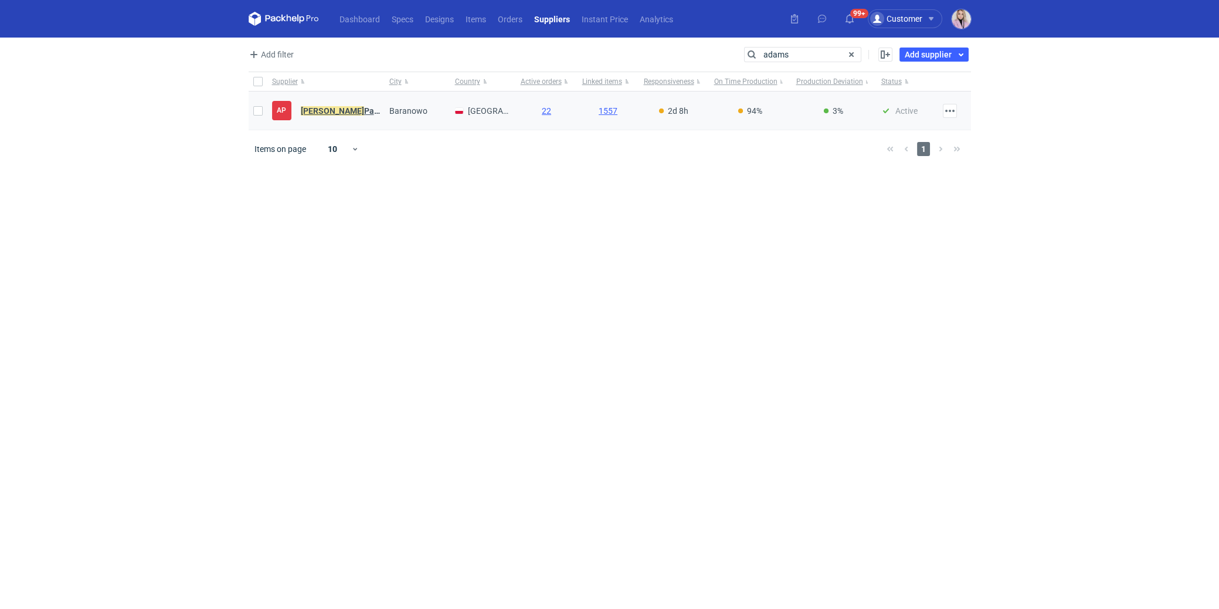
click at [324, 114] on em "Adams" at bounding box center [332, 110] width 63 height 13
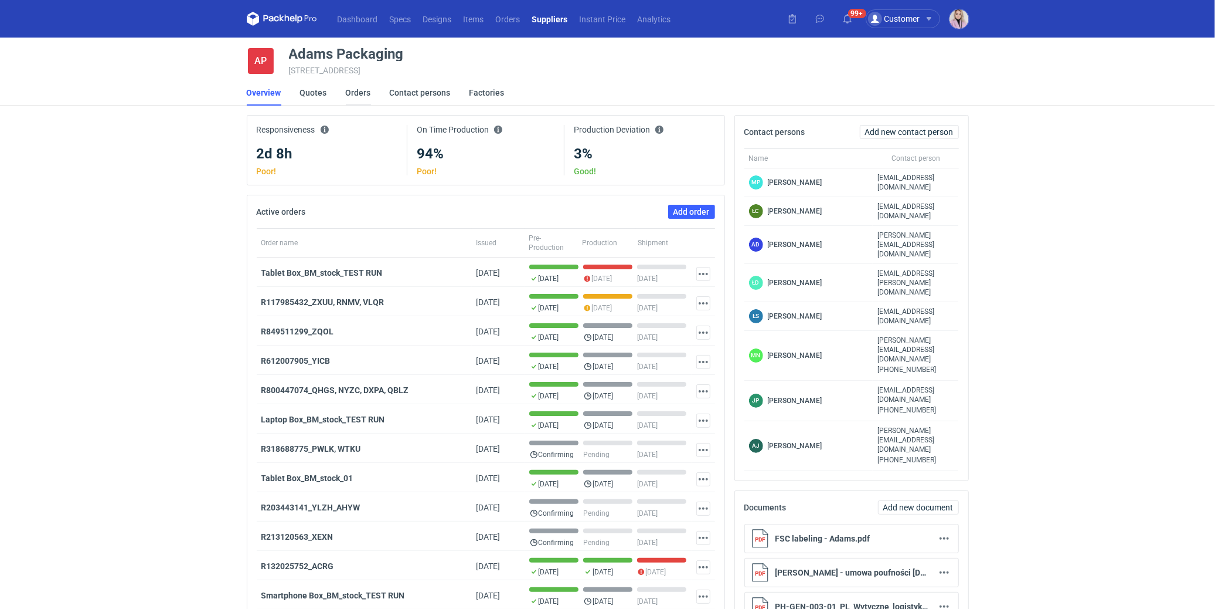
click at [352, 90] on link "Orders" at bounding box center [358, 93] width 25 height 26
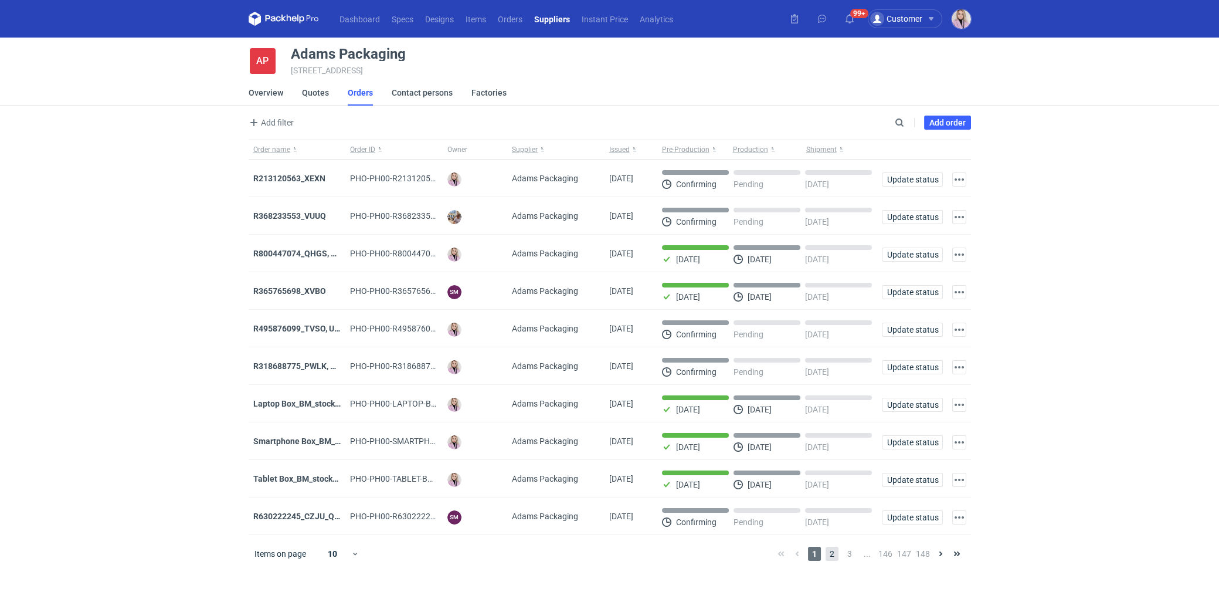
click at [832, 551] on span "2" at bounding box center [831, 553] width 13 height 14
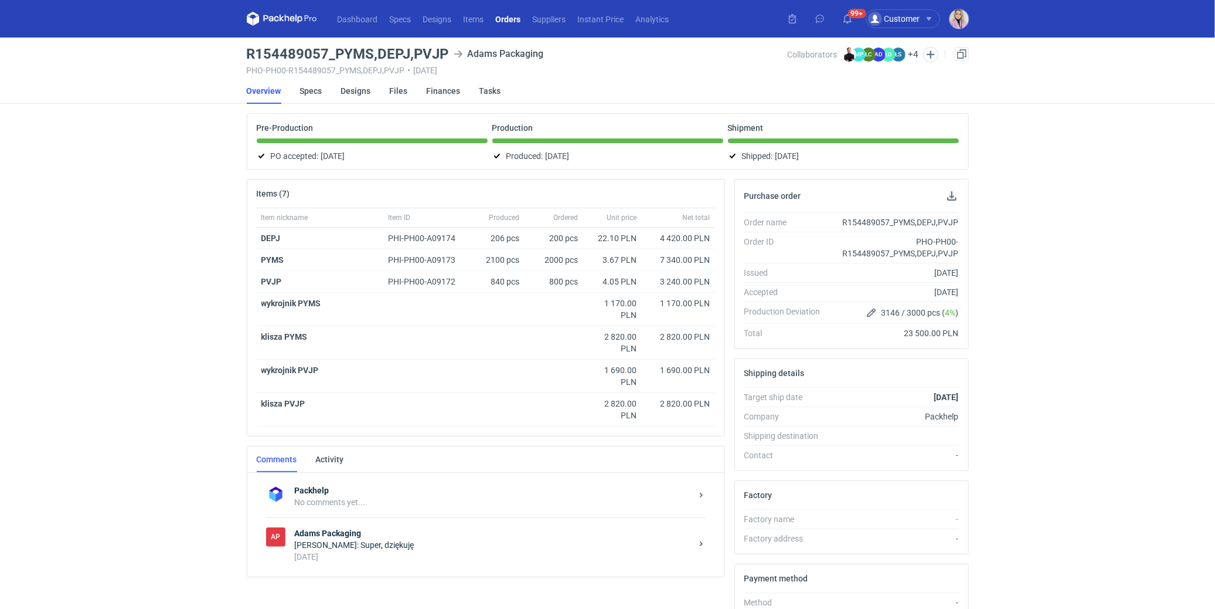
click at [429, 56] on h3 "R154489057_PYMS,DEPJ,PVJP" at bounding box center [348, 54] width 202 height 14
copy h3 "PVJP"
click at [407, 50] on h3 "R154489057_PYMS,DEPJ,PVJP" at bounding box center [348, 54] width 202 height 14
click at [165, 214] on div "Dashboard Specs Designs Items Orders Suppliers Instant Price Analytics 99+ 99+ …" at bounding box center [607, 304] width 1215 height 609
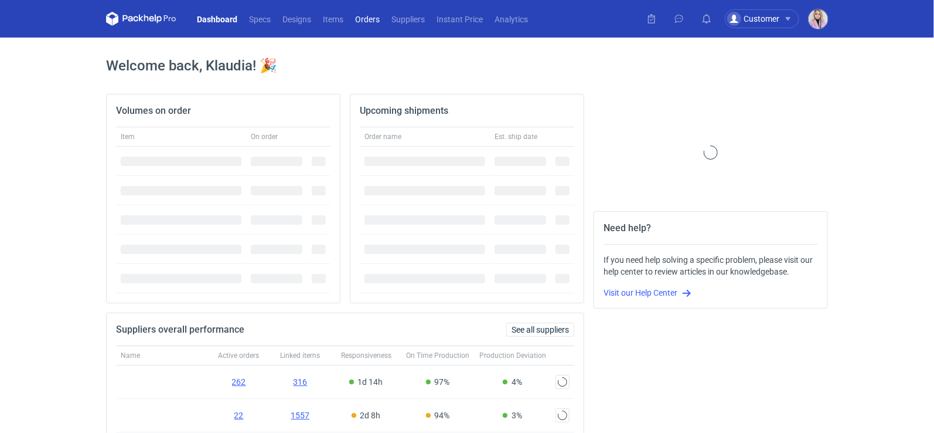
click at [363, 21] on link "Orders" at bounding box center [367, 19] width 36 height 14
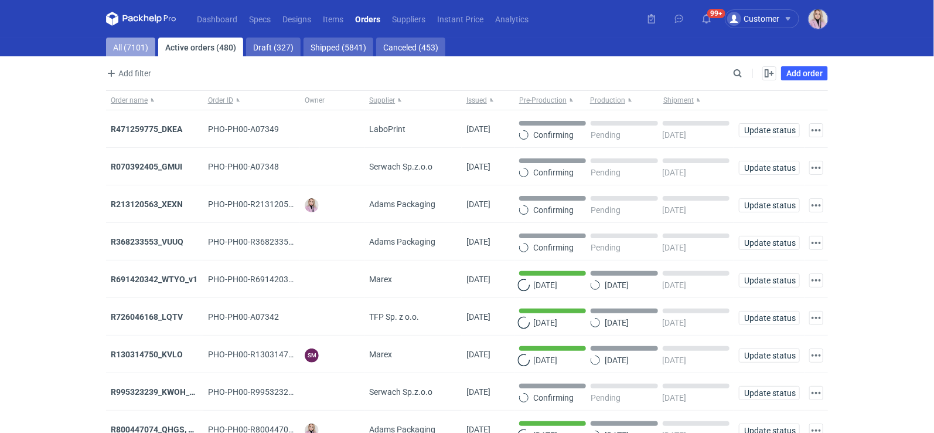
click at [149, 52] on link "All (7101)" at bounding box center [130, 47] width 49 height 19
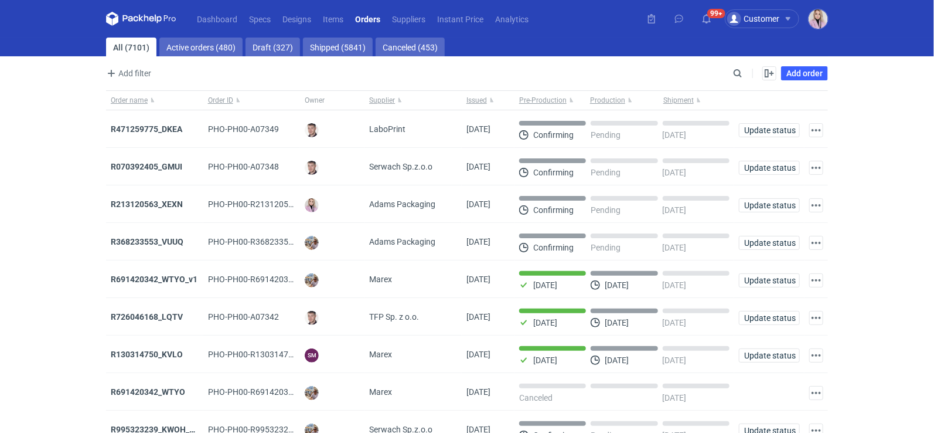
click at [742, 65] on main "All (7101) Active orders (480) Draft (327) Shipped (5841) Canceled (453) Add fi…" at bounding box center [467, 280] width 732 height 485
click at [742, 66] on div "Add filter Owner first name Owner last name Issued Supplier Search Enable all D…" at bounding box center [467, 78] width 722 height 25
click at [733, 73] on input "Search" at bounding box center [687, 73] width 116 height 14
paste input "NJHC"
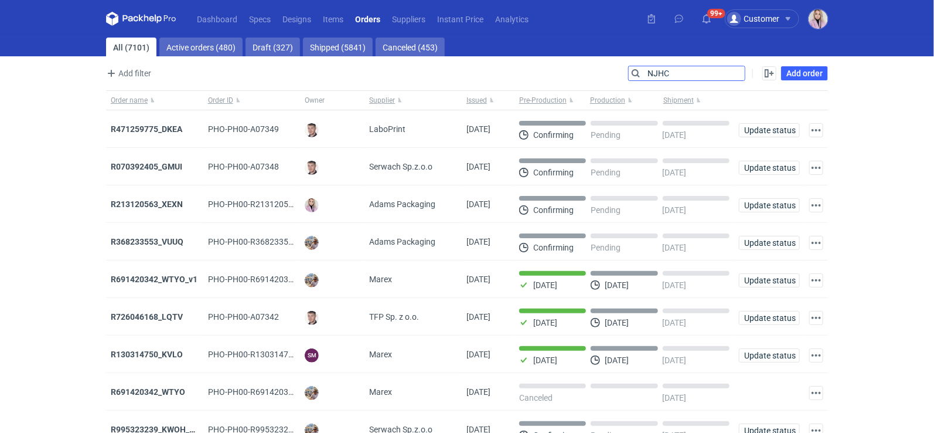
type input "NJHC"
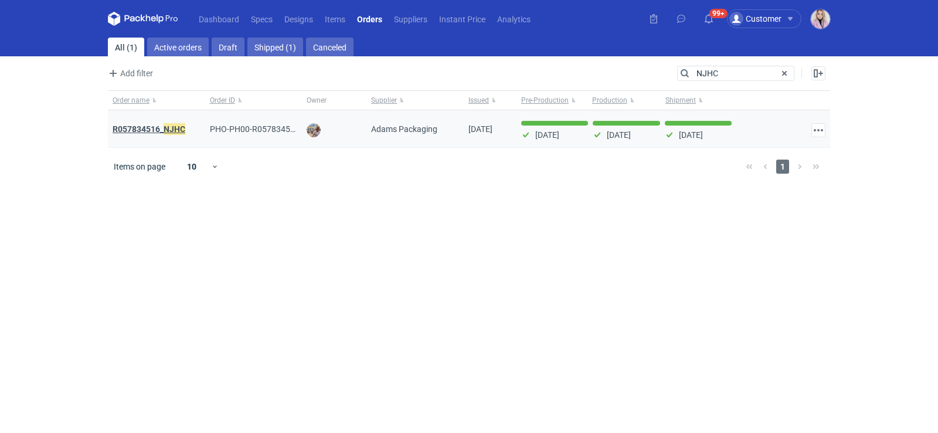
click at [152, 125] on strong "R057834516_ NJHC" at bounding box center [149, 129] width 73 height 13
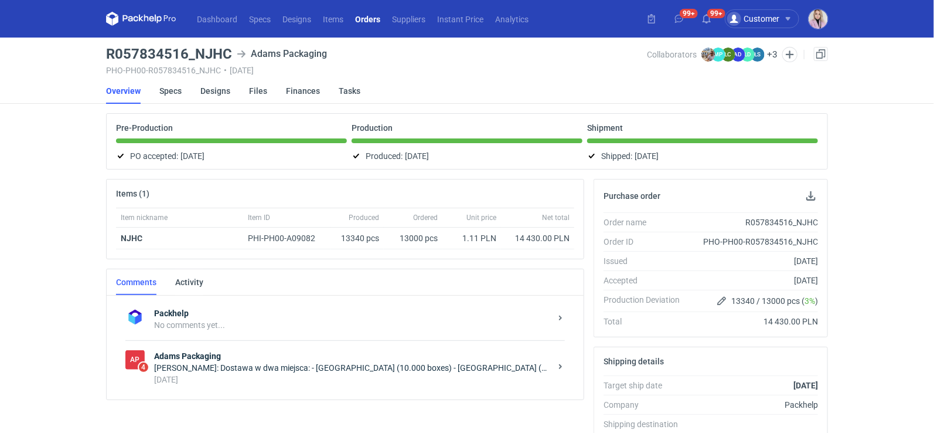
click at [371, 15] on link "Orders" at bounding box center [367, 19] width 37 height 14
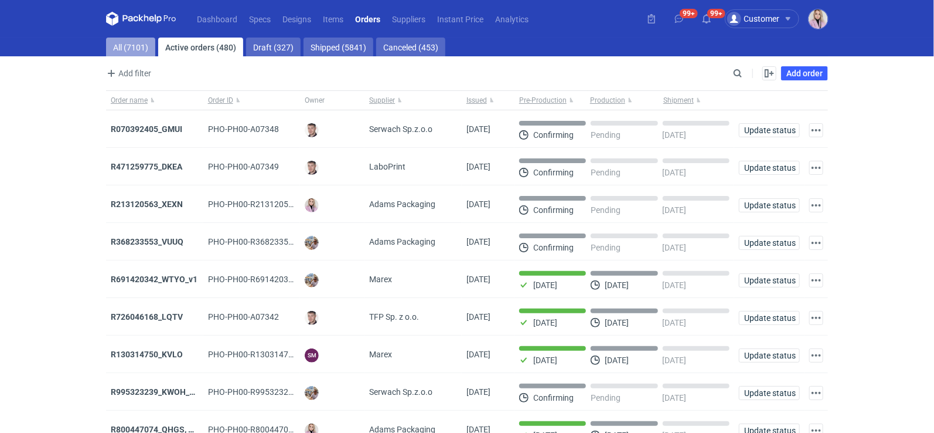
click at [130, 52] on link "All (7101)" at bounding box center [130, 47] width 49 height 19
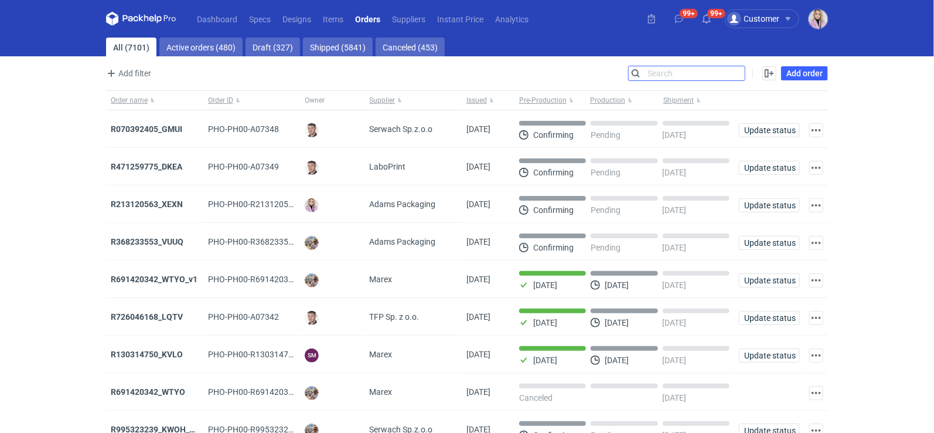
click at [737, 72] on input "Search" at bounding box center [687, 73] width 116 height 14
paste input "RKJF"
type input "RKJF"
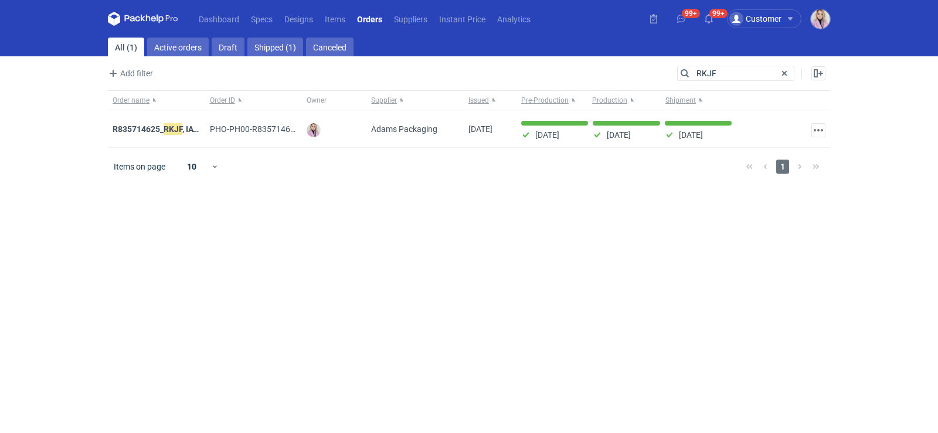
click at [167, 129] on em "RKJF" at bounding box center [173, 129] width 19 height 13
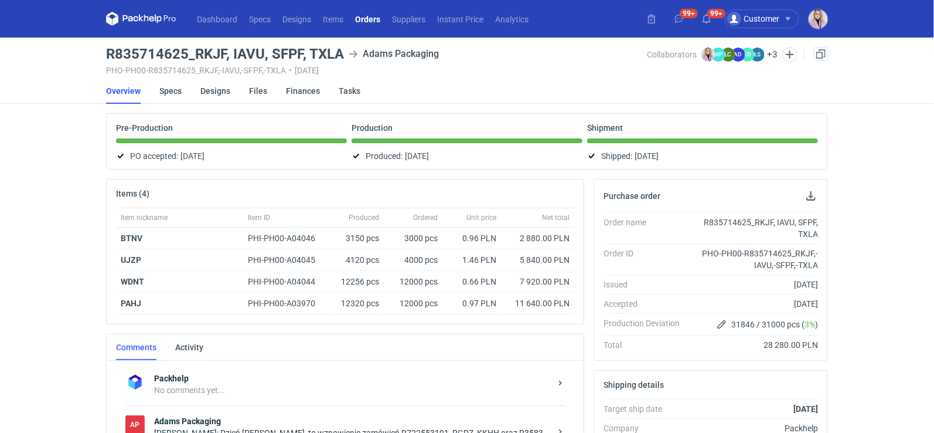
click at [373, 16] on link "Orders" at bounding box center [367, 19] width 37 height 14
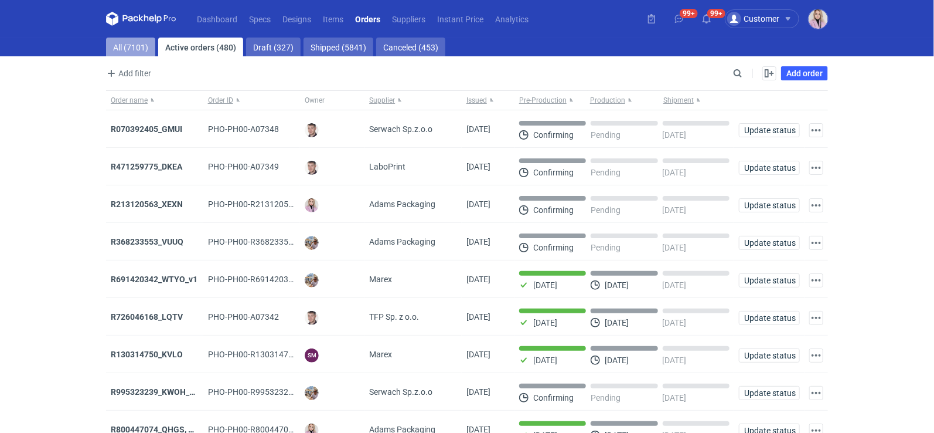
click at [119, 50] on link "All (7101)" at bounding box center [130, 47] width 49 height 19
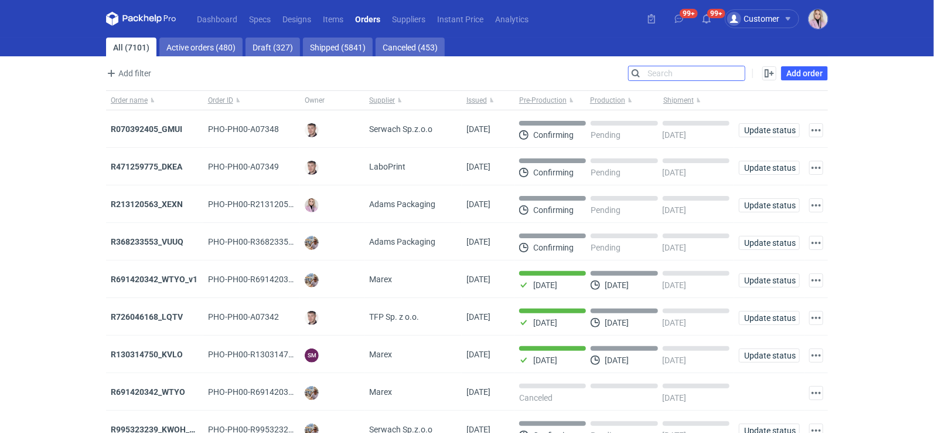
click at [734, 74] on input "Search" at bounding box center [687, 73] width 116 height 14
paste input "BXJI"
type input "BXJI"
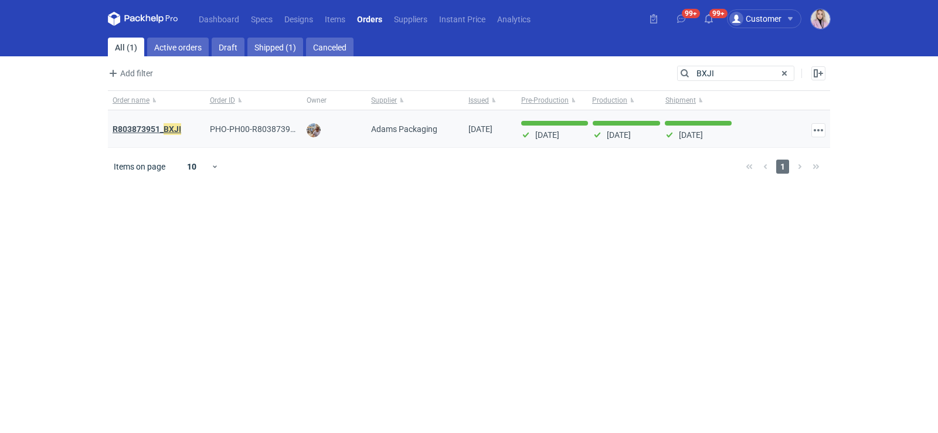
click at [140, 126] on strong "R803873951_ BXJI" at bounding box center [147, 129] width 69 height 13
drag, startPoint x: 711, startPoint y: 70, endPoint x: 653, endPoint y: 67, distance: 57.5
click at [645, 67] on div "Add filter Owner first name Owner last name Issued Supplier Search BXJI Enable …" at bounding box center [469, 78] width 722 height 25
drag, startPoint x: 720, startPoint y: 69, endPoint x: 566, endPoint y: 69, distance: 153.6
click at [566, 69] on div "Add filter Owner first name Owner last name Issued Supplier Search BXJI Enable …" at bounding box center [469, 78] width 722 height 25
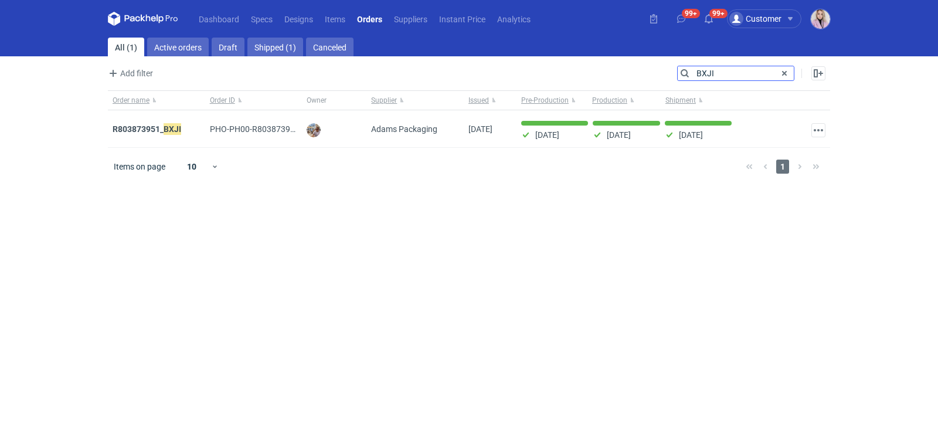
paste input "PYMS"
type input "PYMS"
click at [157, 129] on strong "R154489057_ PYMS ,DEPJ,PVJP" at bounding box center [171, 129] width 117 height 13
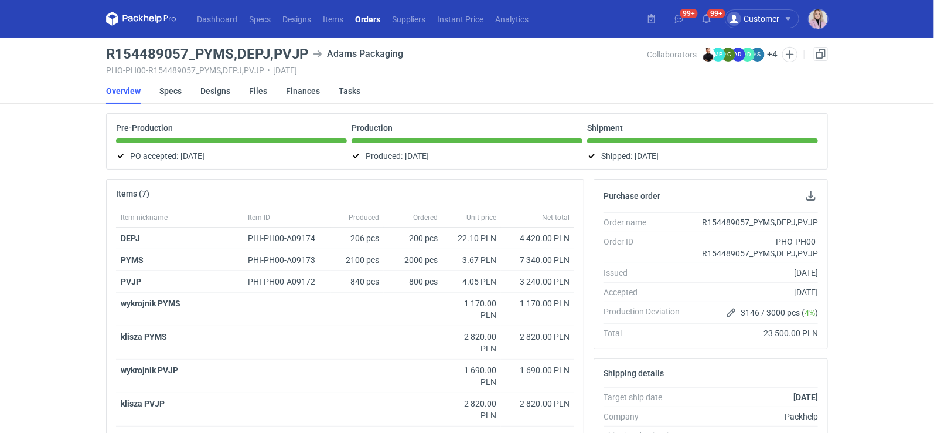
click at [166, 53] on h3 "R154489057_PYMS,DEPJ,PVJP" at bounding box center [207, 54] width 202 height 14
drag, startPoint x: 188, startPoint y: 51, endPoint x: 105, endPoint y: 52, distance: 82.7
click at [104, 52] on main "R154489057_PYMS,DEPJ,PVJP Adams Packaging PHO-PH00-R154489057_PYMS,DEPJ,PVJP • …" at bounding box center [467, 403] width 732 height 730
copy h3 "R154489057"
drag, startPoint x: 197, startPoint y: 298, endPoint x: 157, endPoint y: 302, distance: 40.0
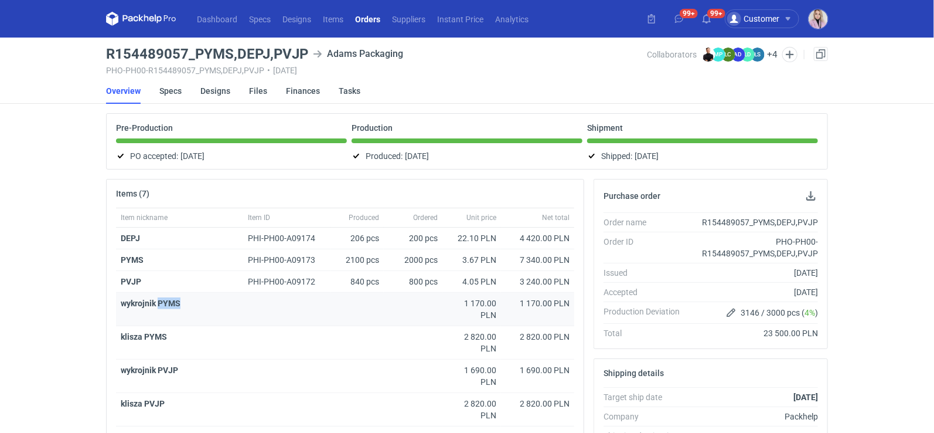
click at [157, 302] on div "wykrojnik PYMS" at bounding box center [279, 303] width 317 height 12
copy strong "PYMS"
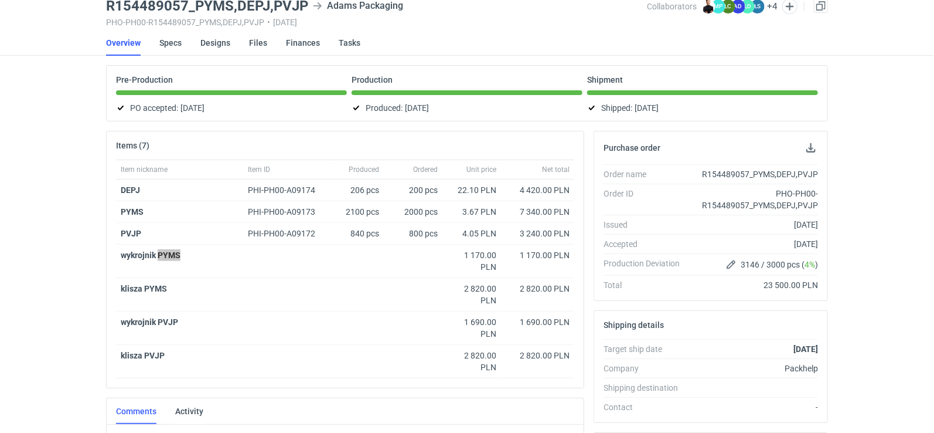
scroll to position [50, 0]
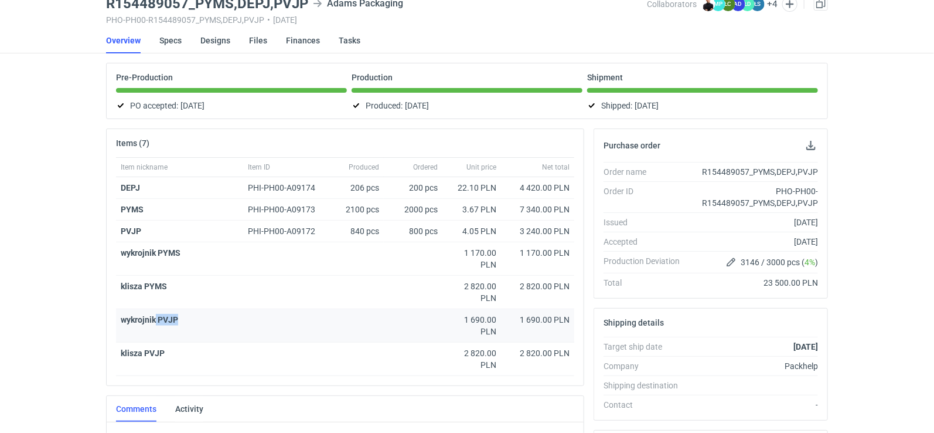
drag, startPoint x: 187, startPoint y: 319, endPoint x: 155, endPoint y: 318, distance: 31.7
click at [155, 318] on div "wykrojnik PVJP" at bounding box center [279, 320] width 317 height 12
copy strong "PVJP"
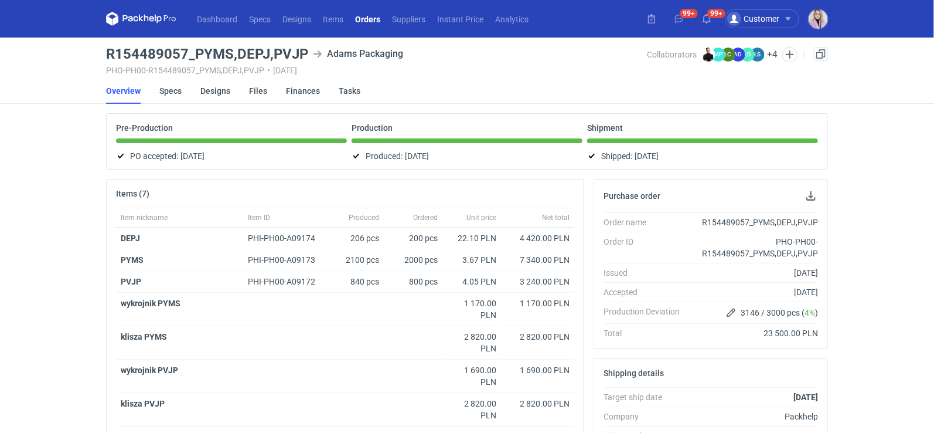
click at [296, 52] on h3 "R154489057_PYMS,DEPJ,PVJP" at bounding box center [207, 54] width 202 height 14
click at [297, 52] on h3 "R154489057_PYMS,DEPJ,PVJP" at bounding box center [207, 54] width 202 height 14
copy h3 "PVJP"
click at [298, 57] on h3 "R154489057_PYMS,DEPJ,PVJP" at bounding box center [207, 54] width 202 height 14
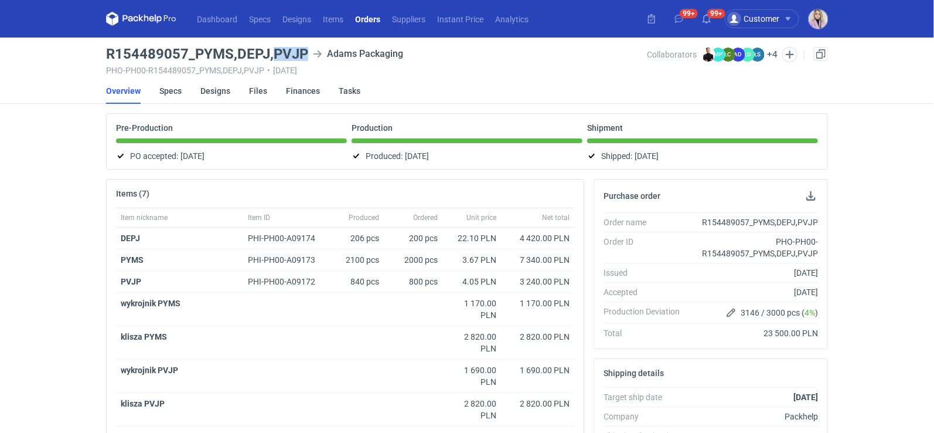
click at [298, 57] on h3 "R154489057_PYMS,DEPJ,PVJP" at bounding box center [207, 54] width 202 height 14
copy h3 "PVJP"
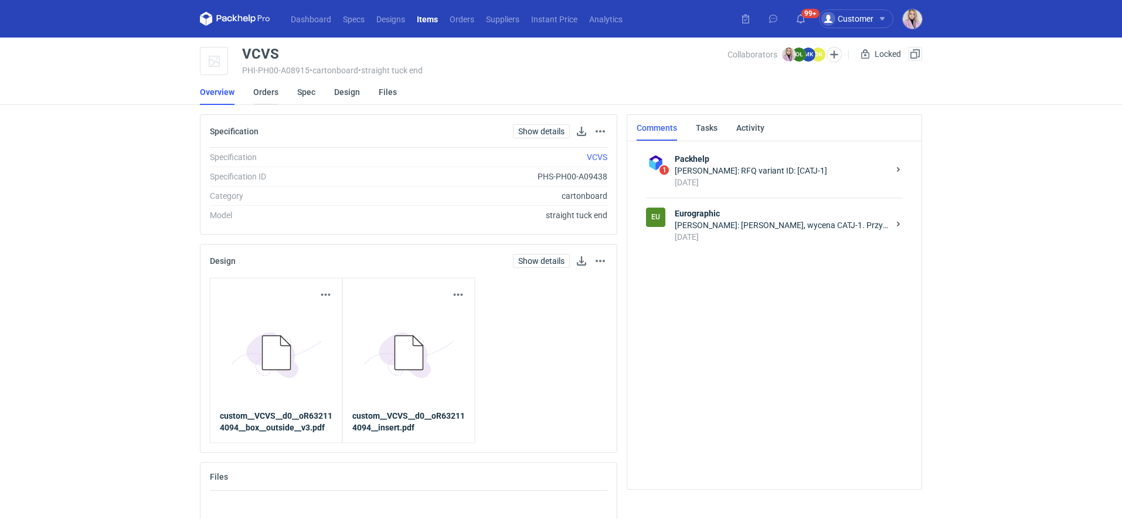
click at [271, 89] on link "Orders" at bounding box center [265, 92] width 25 height 26
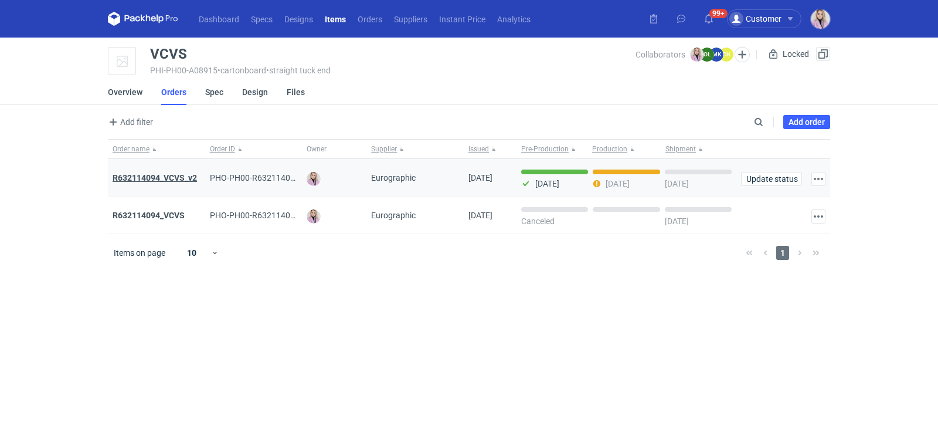
click at [167, 174] on strong "R632114094_VCVS_v2" at bounding box center [155, 177] width 84 height 9
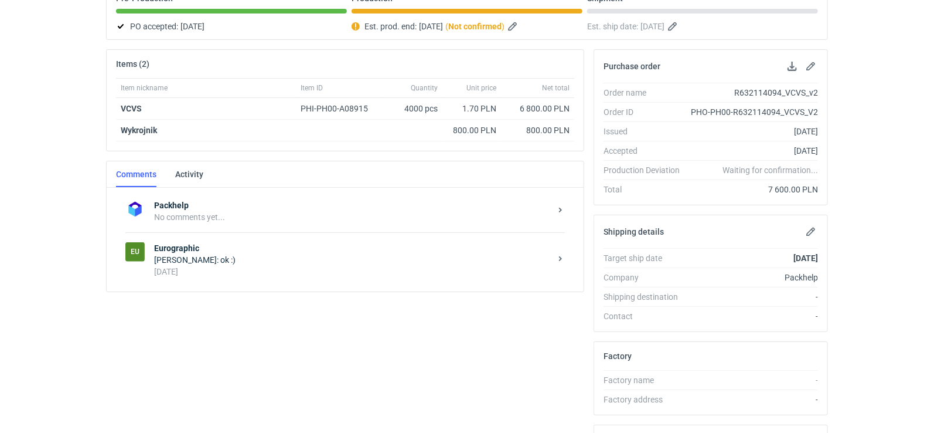
click at [234, 267] on div "[DATE]" at bounding box center [352, 272] width 397 height 12
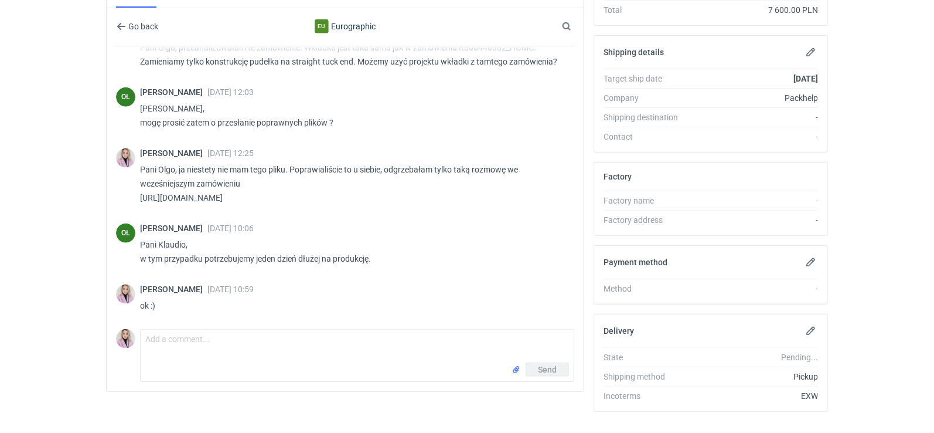
scroll to position [327, 0]
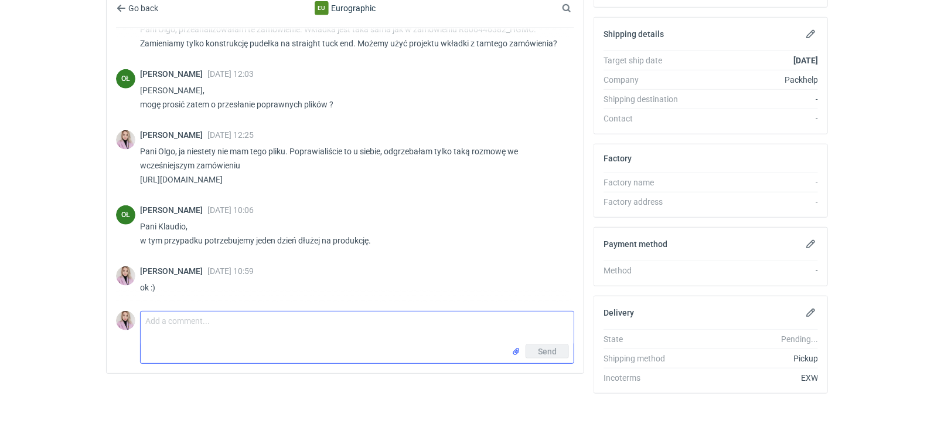
click at [188, 323] on textarea "Comment message" at bounding box center [357, 327] width 433 height 33
drag, startPoint x: 349, startPoint y: 315, endPoint x: 253, endPoint y: 317, distance: 96.7
type textarea "Dzień dobry Pani Olgo, czy dostanę [DATE] do tego raport? :)"
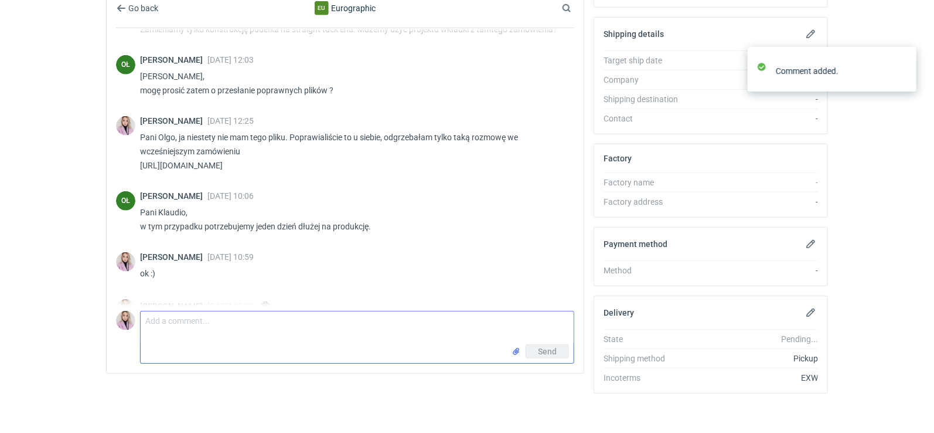
scroll to position [325, 0]
